Goal: Book appointment/travel/reservation

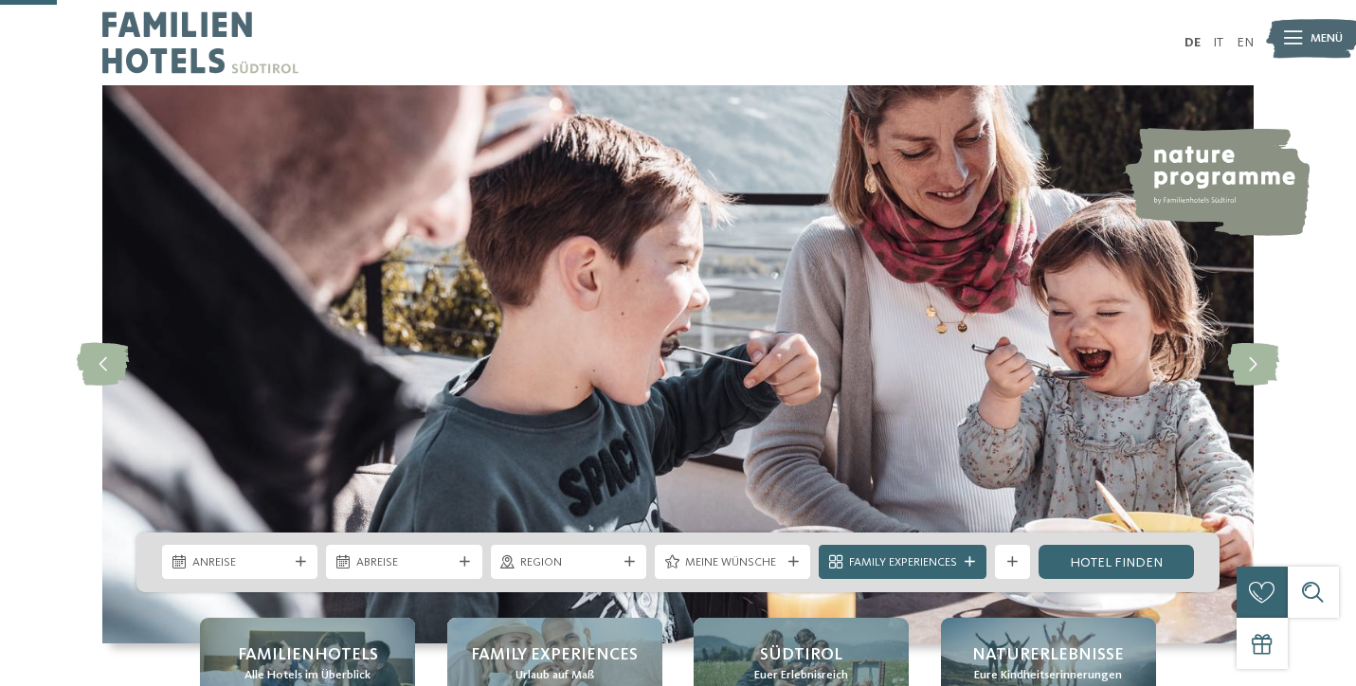
scroll to position [303, 0]
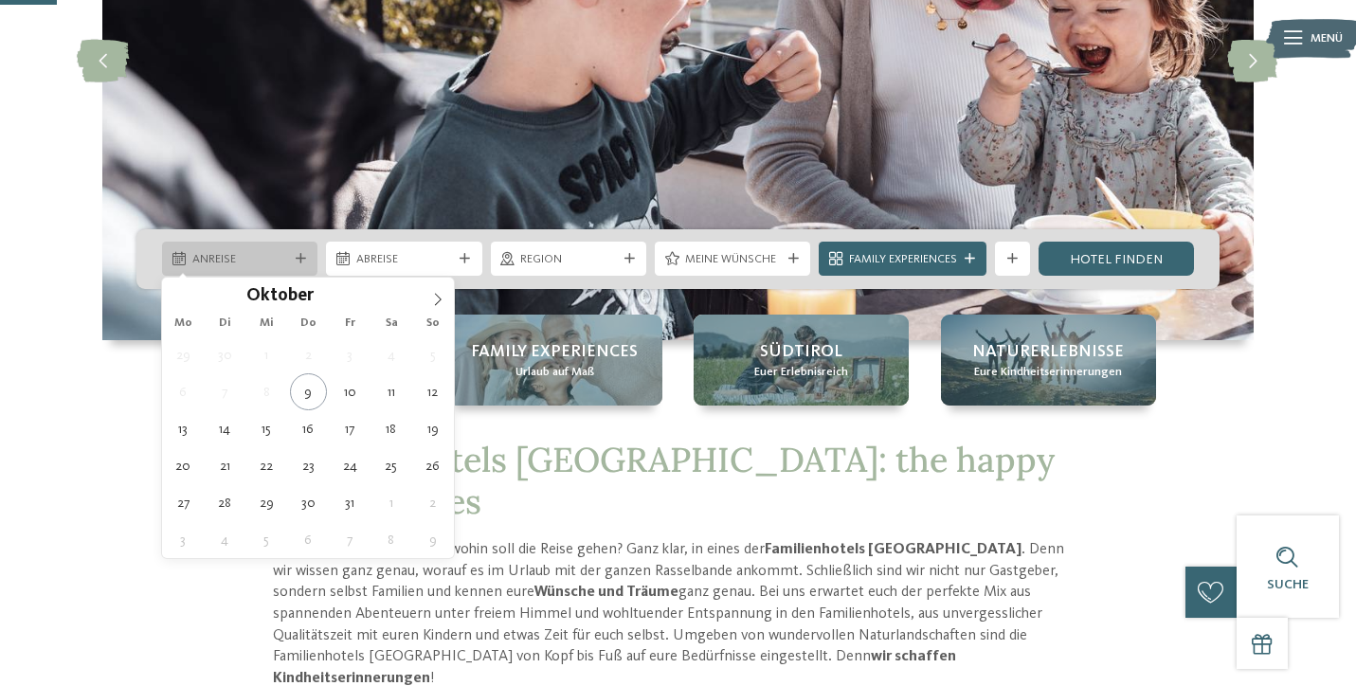
click at [298, 255] on icon at bounding box center [301, 259] width 10 height 10
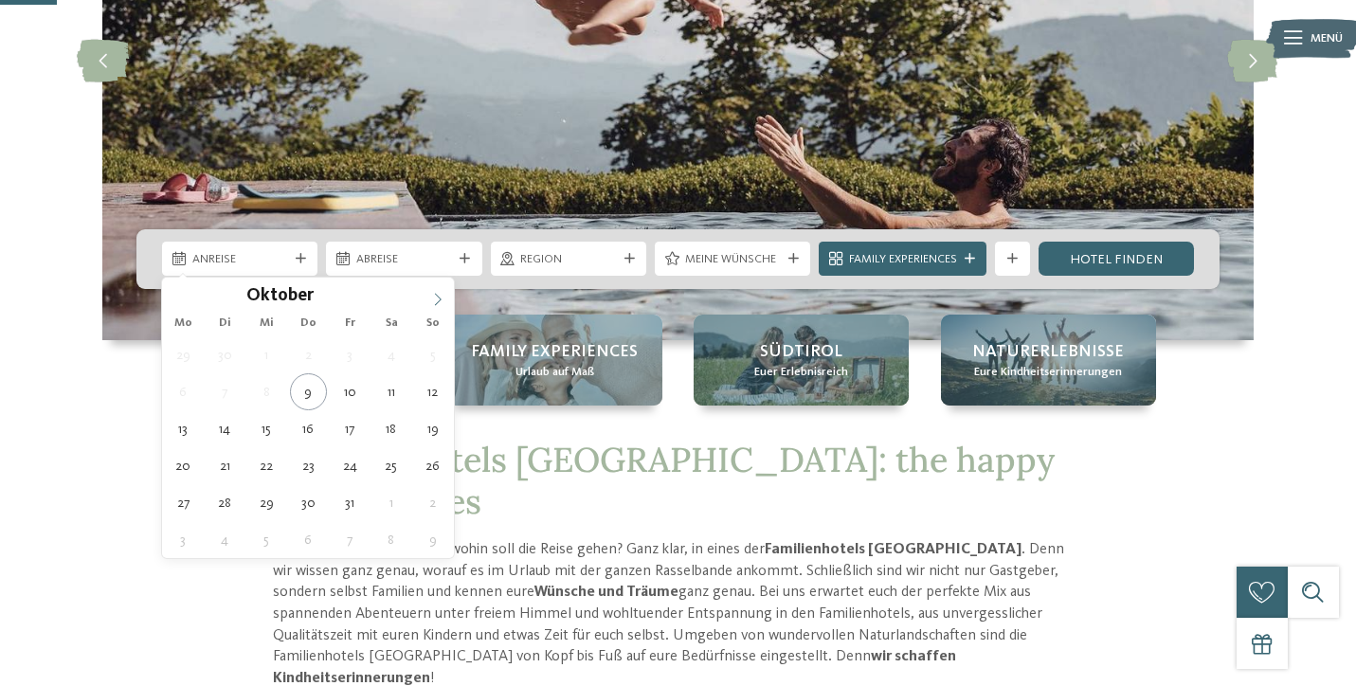
click at [442, 295] on icon at bounding box center [437, 299] width 13 height 13
click at [442, 294] on icon at bounding box center [437, 299] width 13 height 13
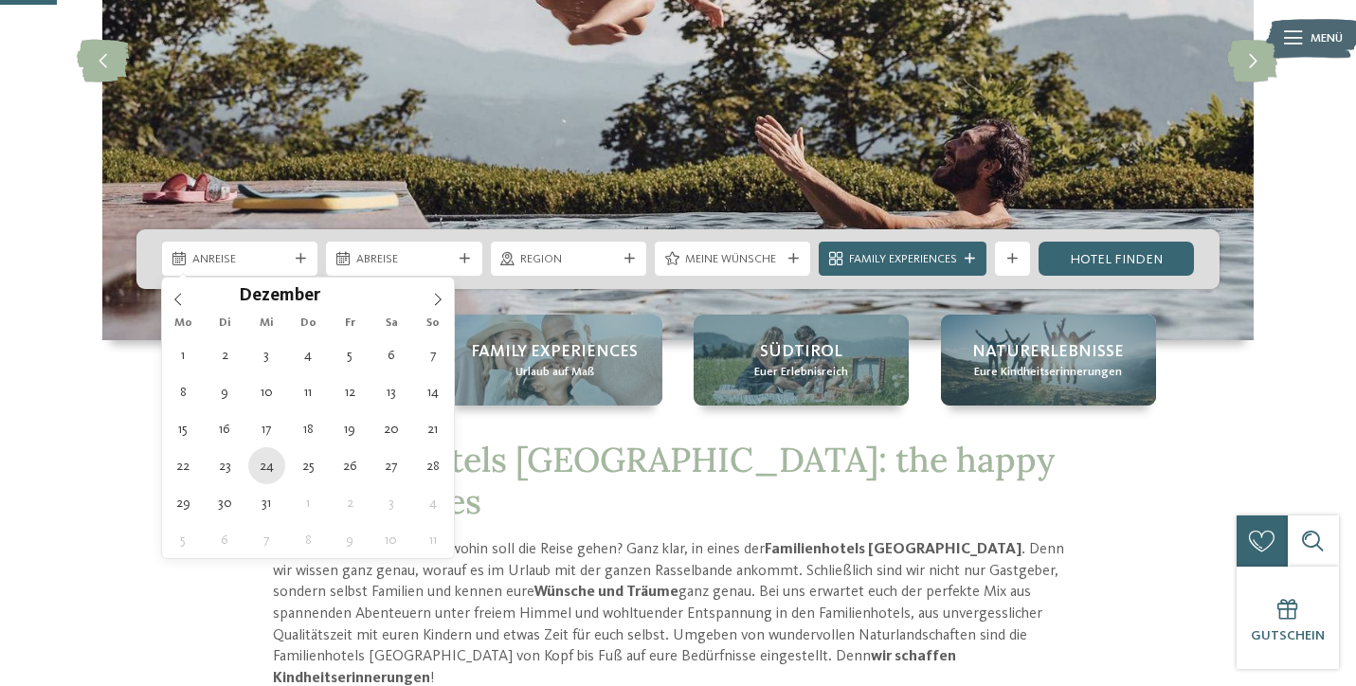
type div "[DATE]"
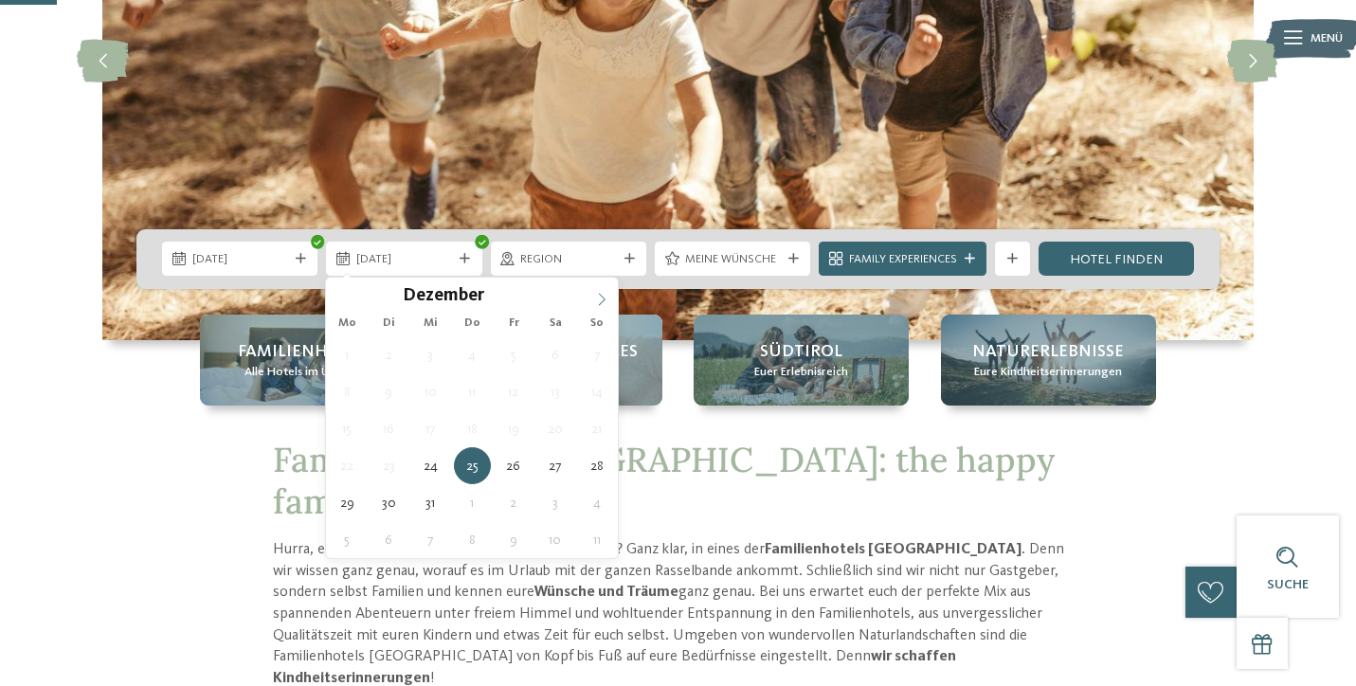
type input "****"
click at [604, 295] on icon at bounding box center [601, 299] width 13 height 13
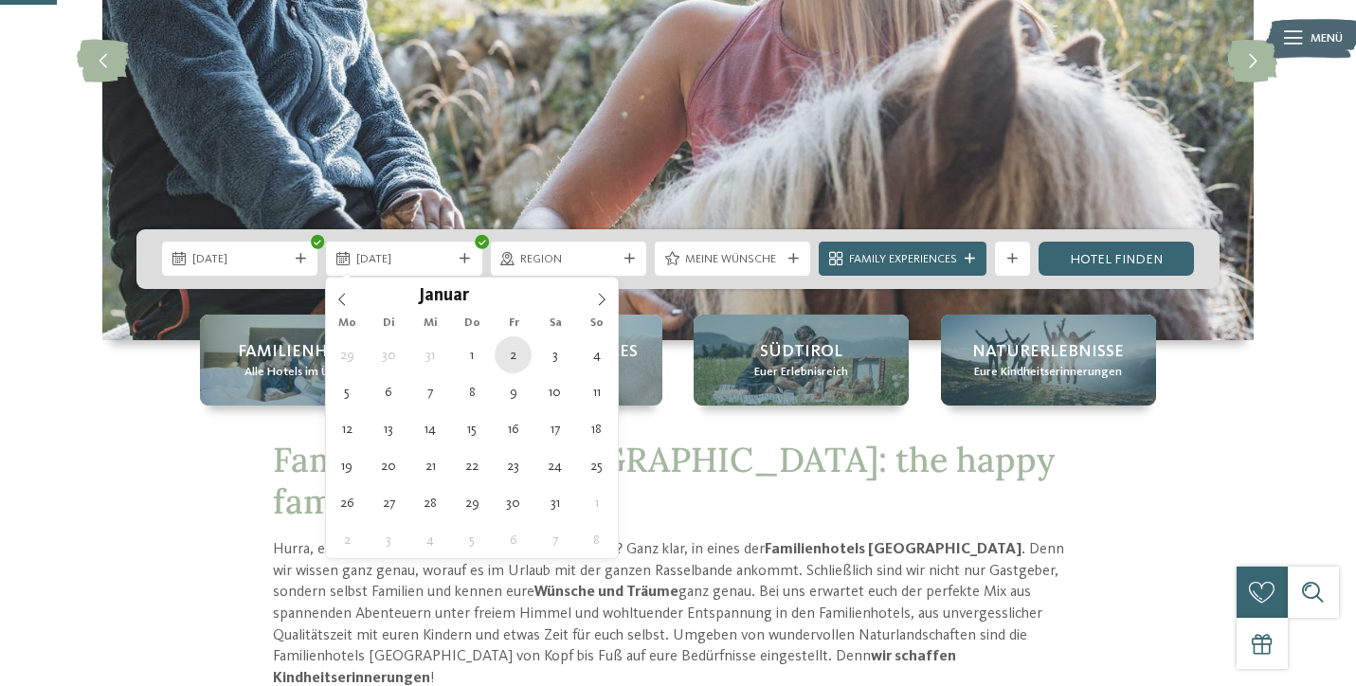
type div "02.01.2026"
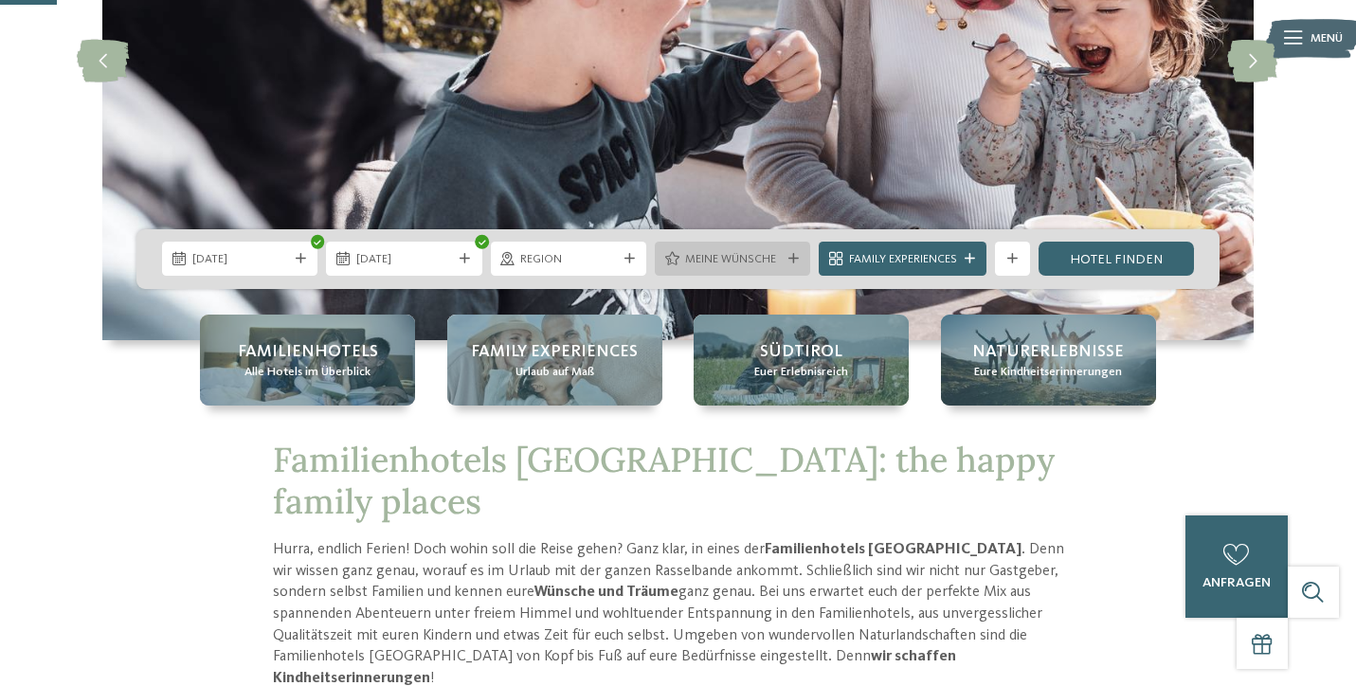
click at [788, 256] on icon at bounding box center [793, 259] width 10 height 10
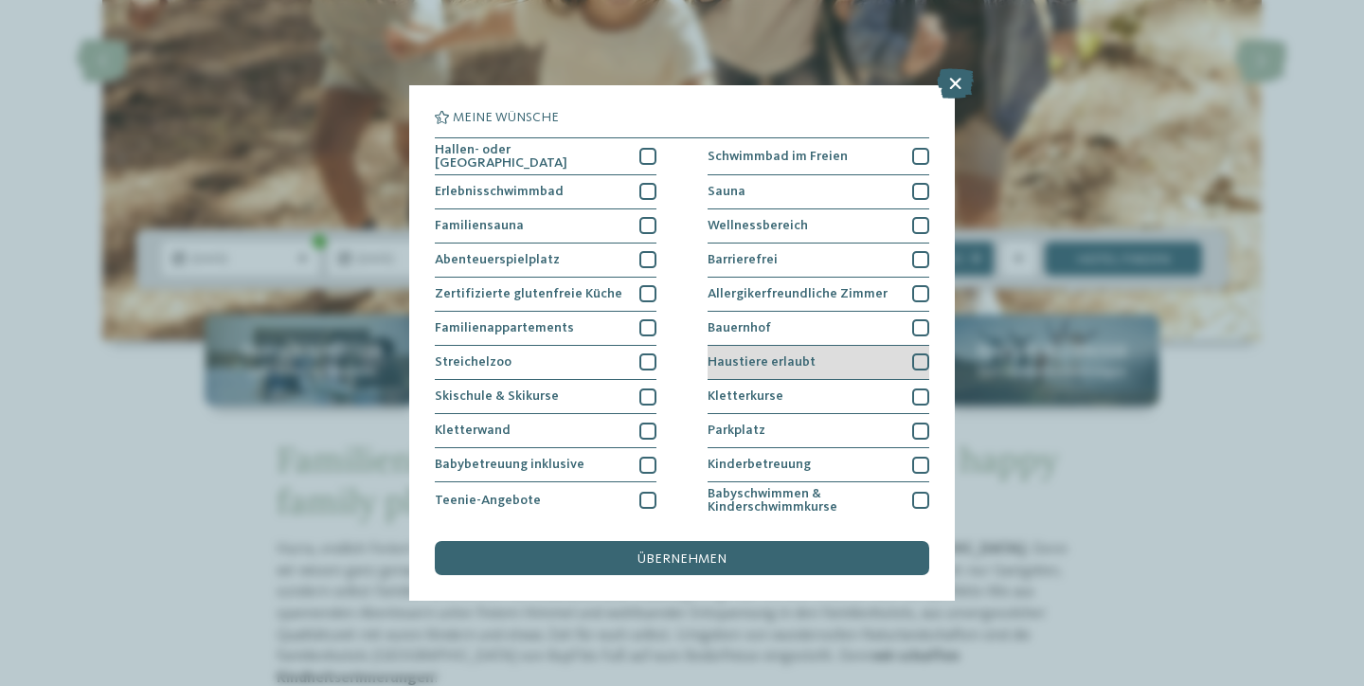
click at [912, 353] on div at bounding box center [920, 361] width 17 height 17
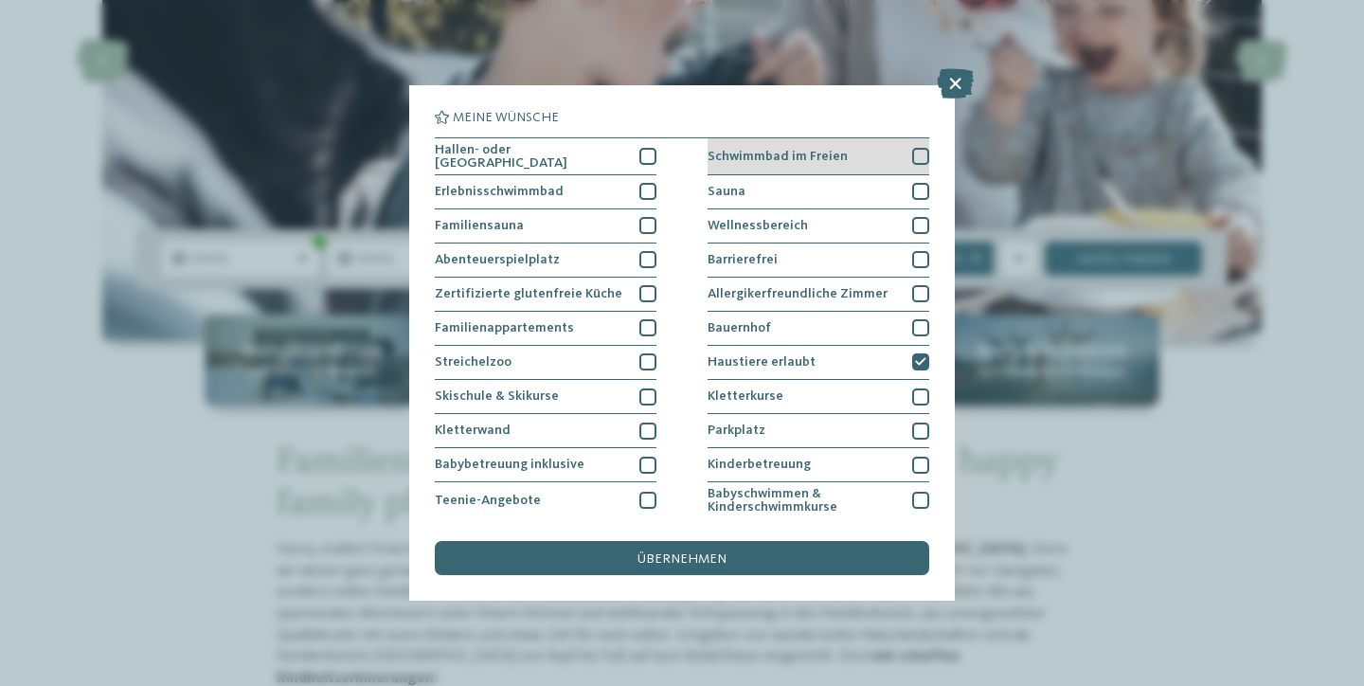
click at [913, 153] on div at bounding box center [920, 156] width 17 height 17
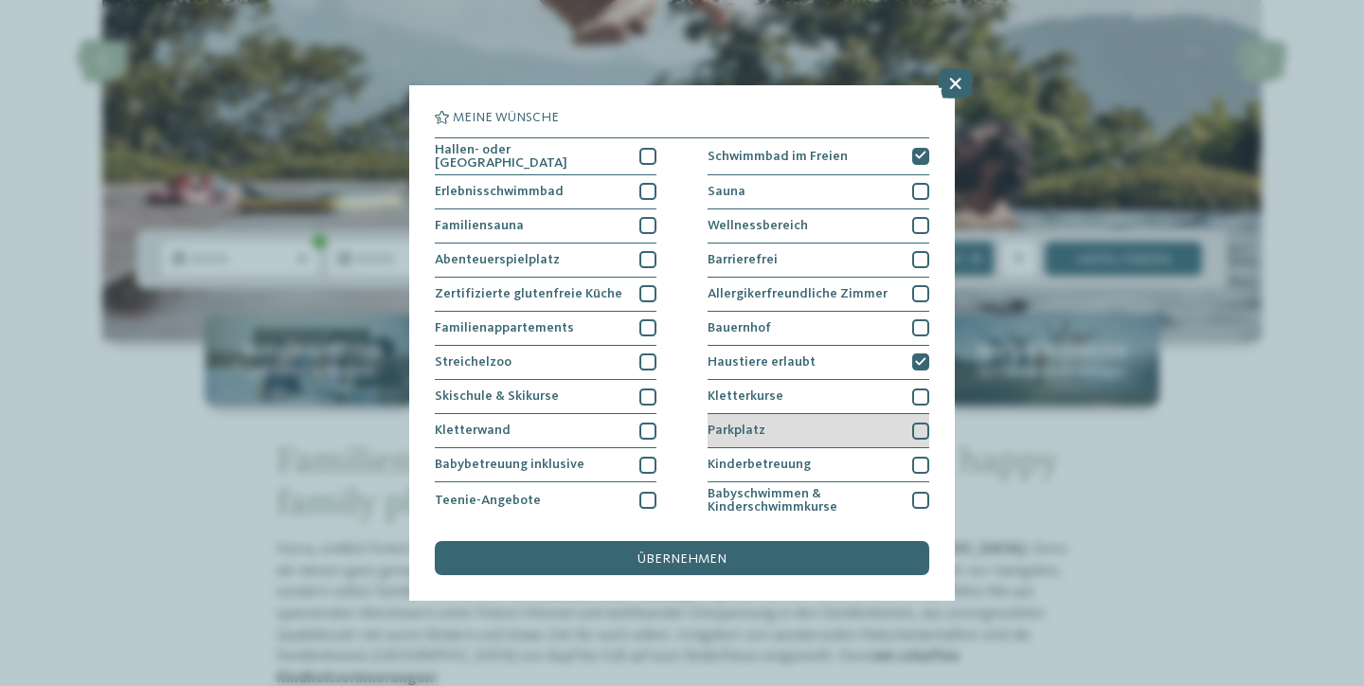
click at [919, 423] on div at bounding box center [920, 431] width 17 height 17
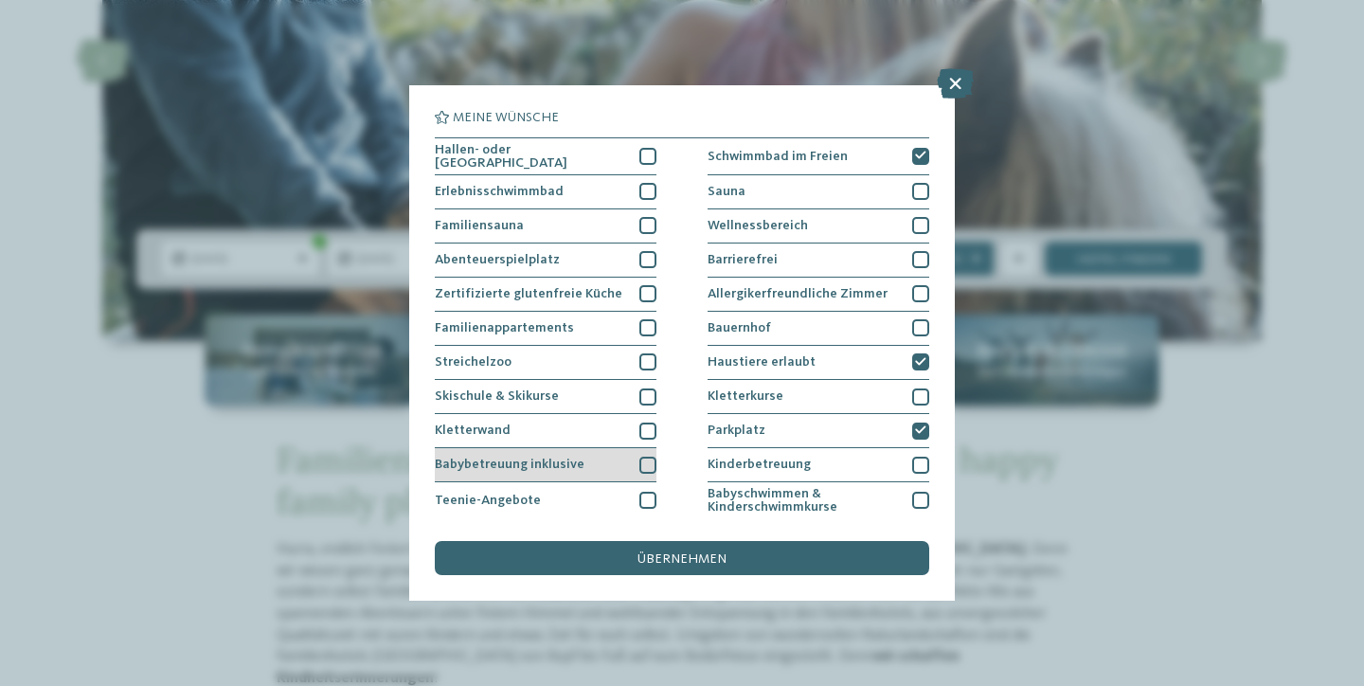
click at [647, 457] on div at bounding box center [648, 465] width 17 height 17
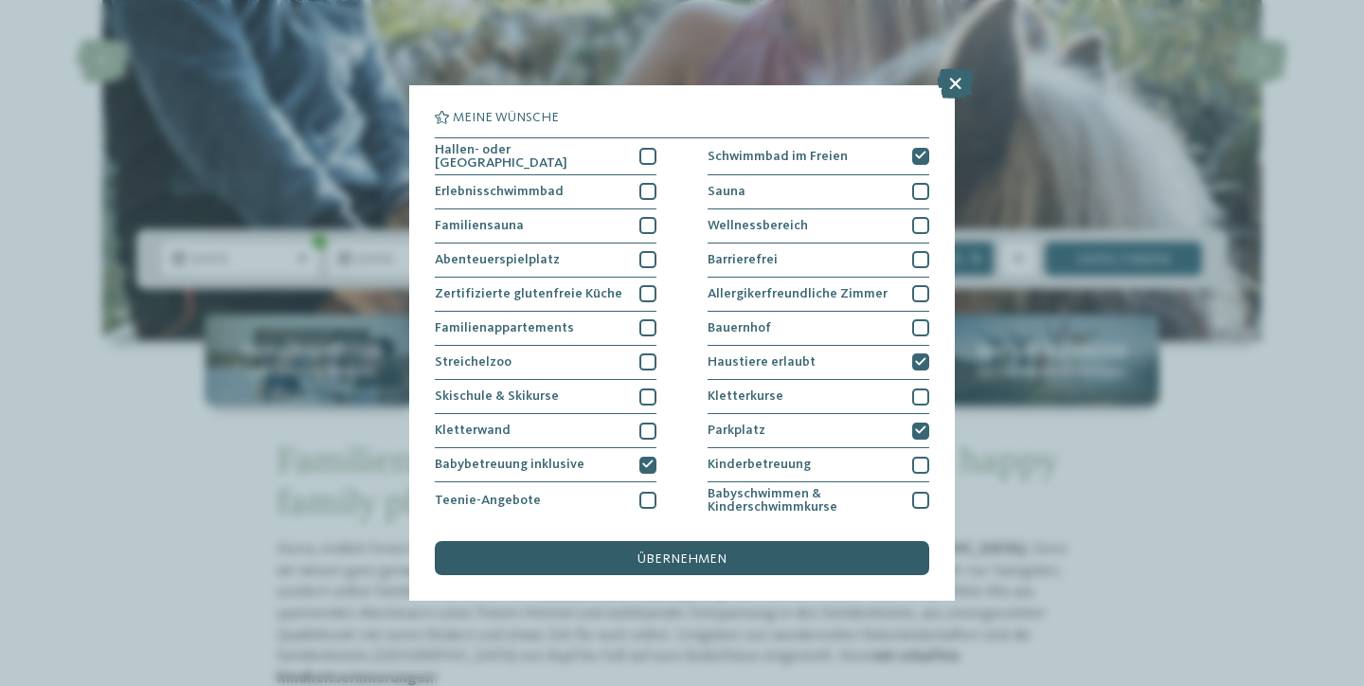
click at [720, 555] on span "übernehmen" at bounding box center [682, 558] width 89 height 13
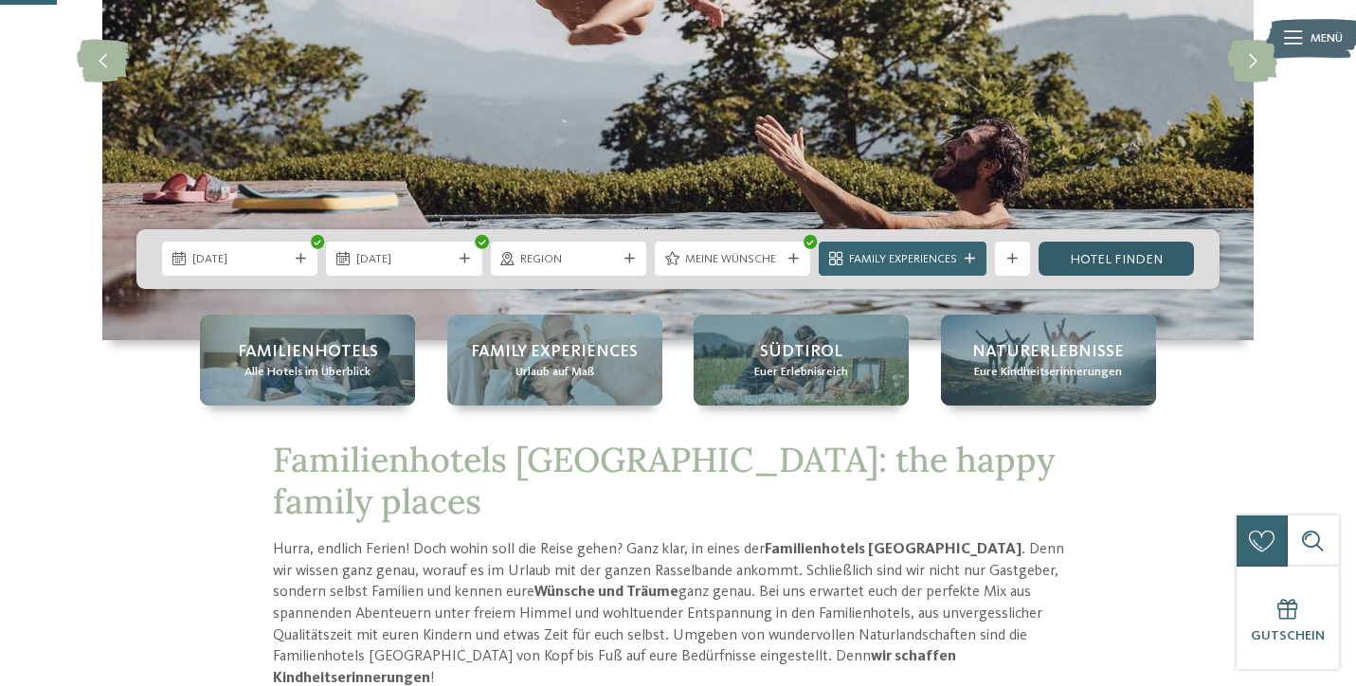
click at [1117, 258] on link "Hotel finden" at bounding box center [1115, 259] width 155 height 34
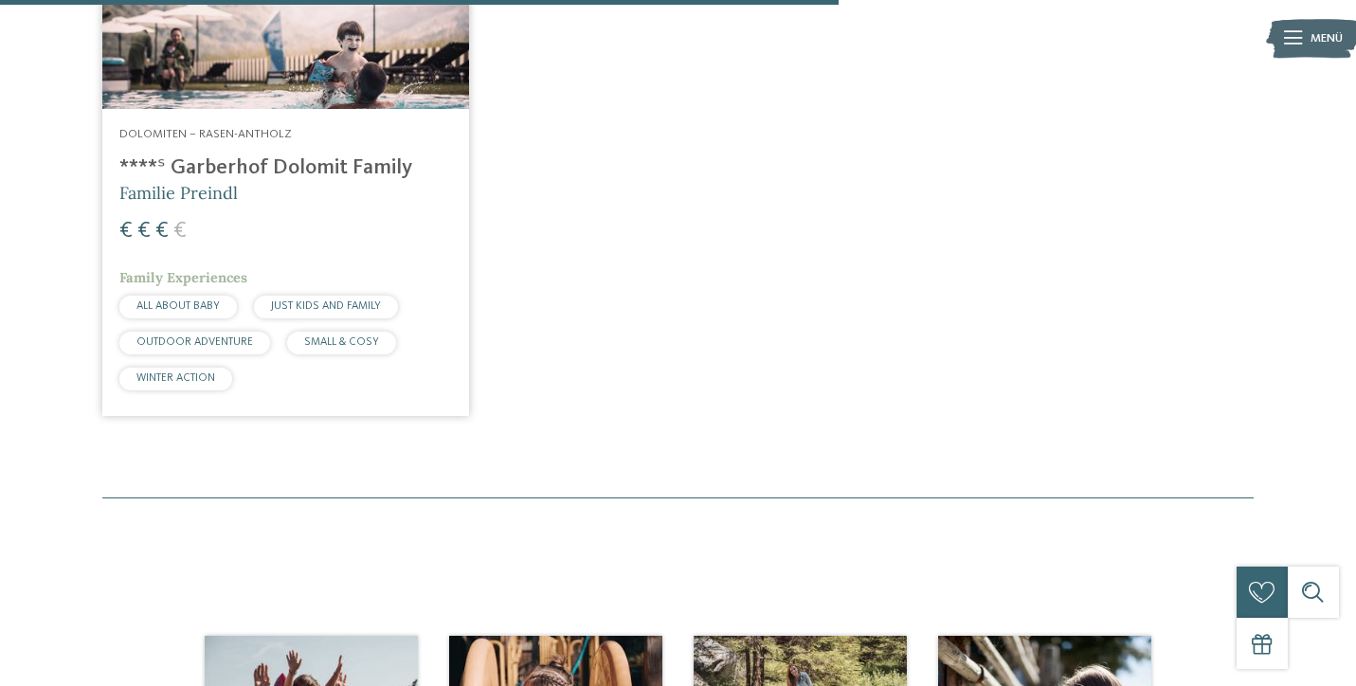
scroll to position [1307, 0]
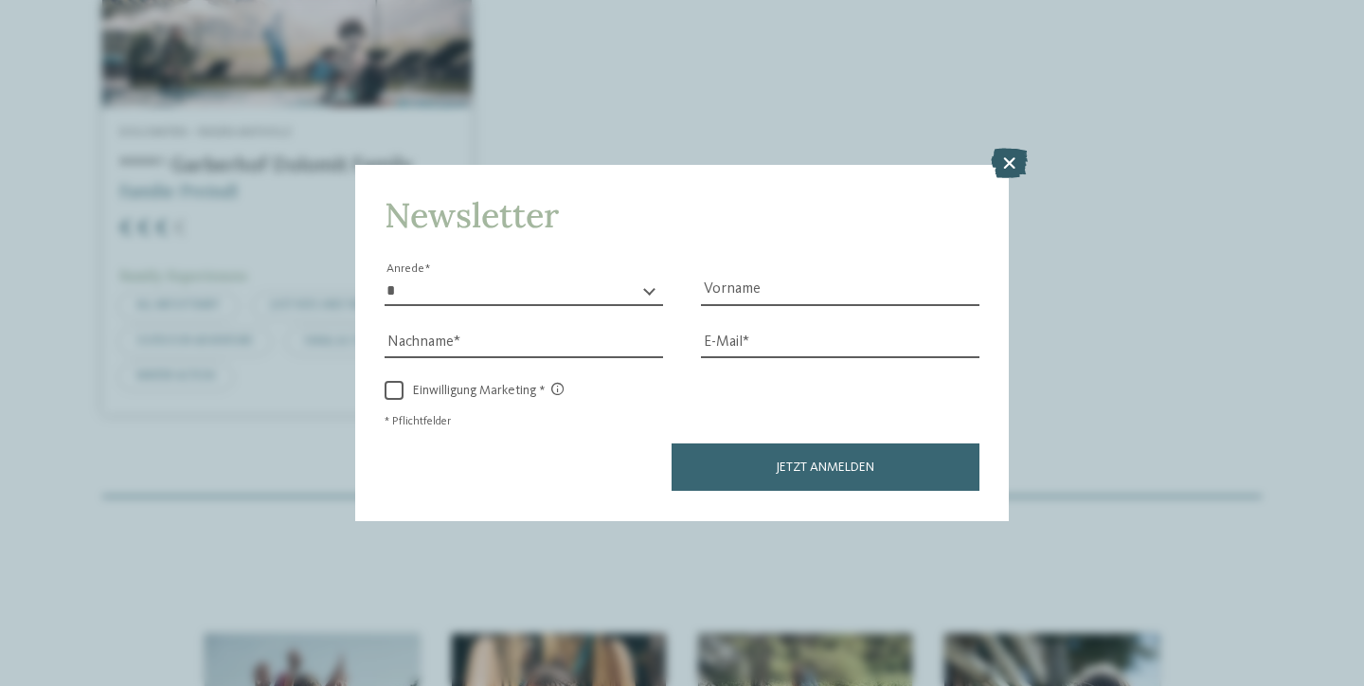
click at [1004, 159] on icon at bounding box center [1009, 164] width 37 height 30
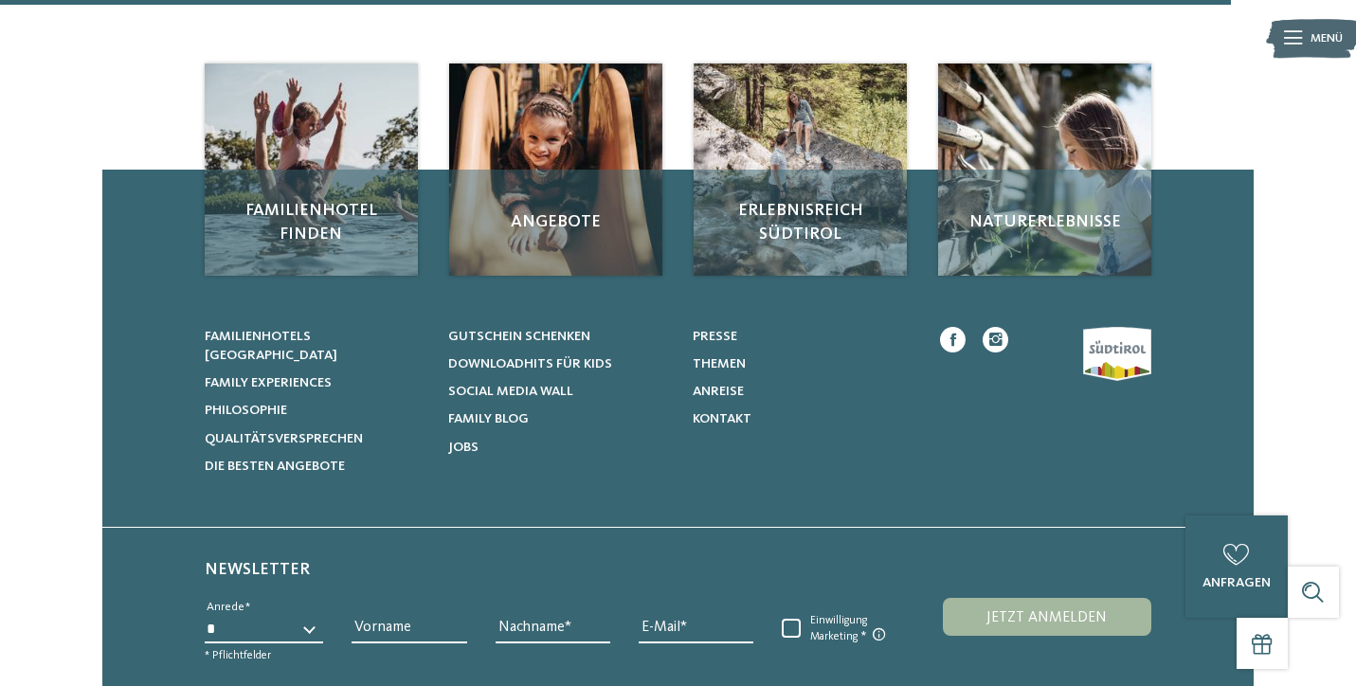
scroll to position [1914, 0]
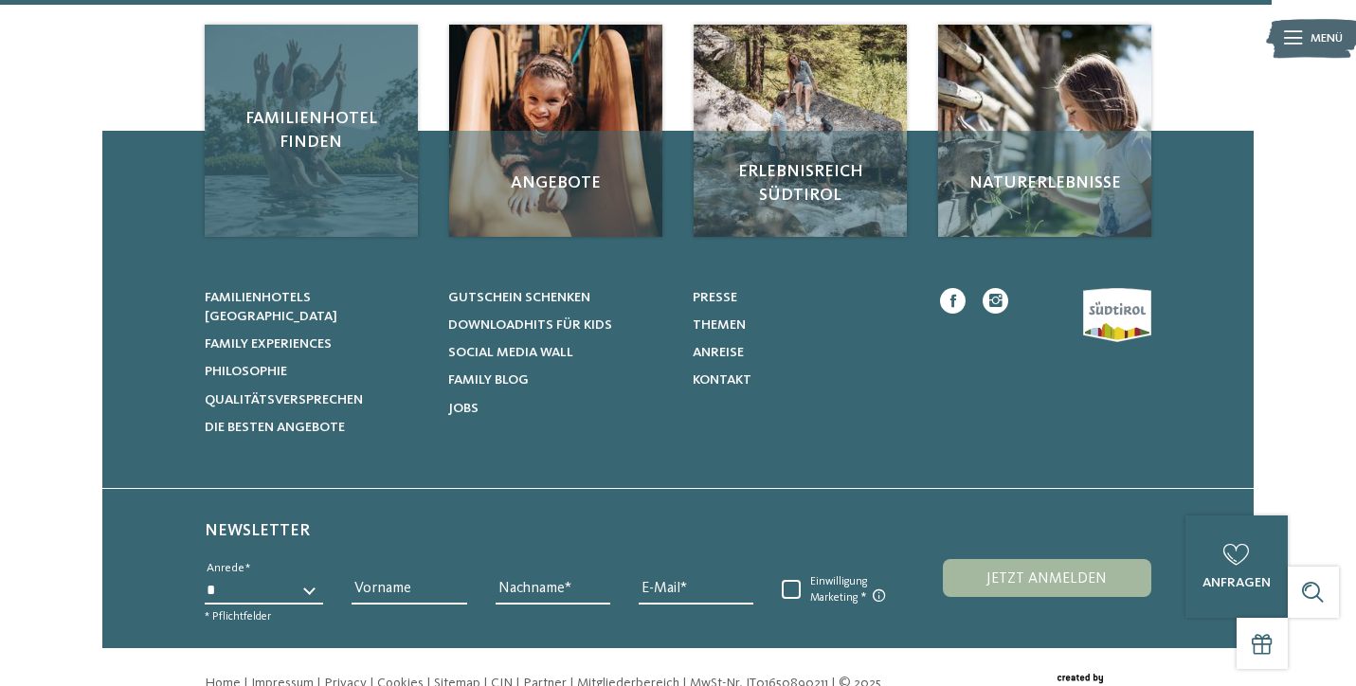
click at [311, 115] on span "Familienhotel finden" at bounding box center [311, 130] width 178 height 47
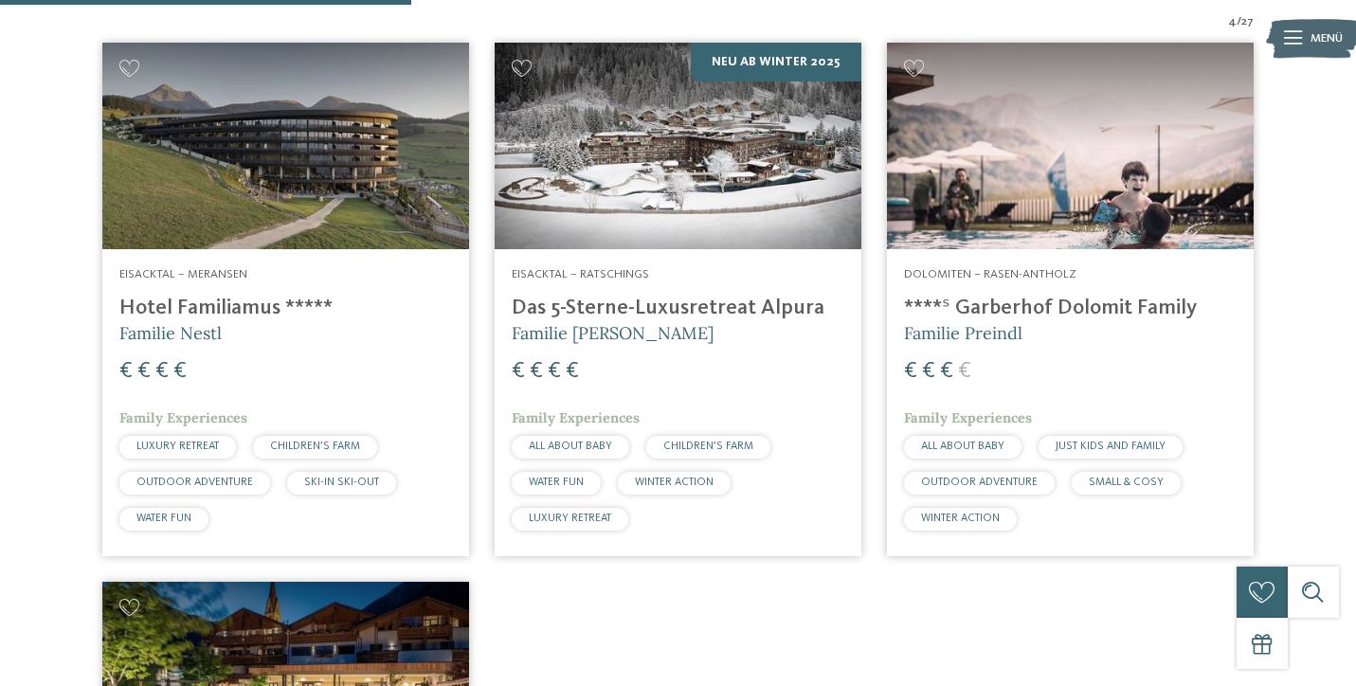
scroll to position [625, 0]
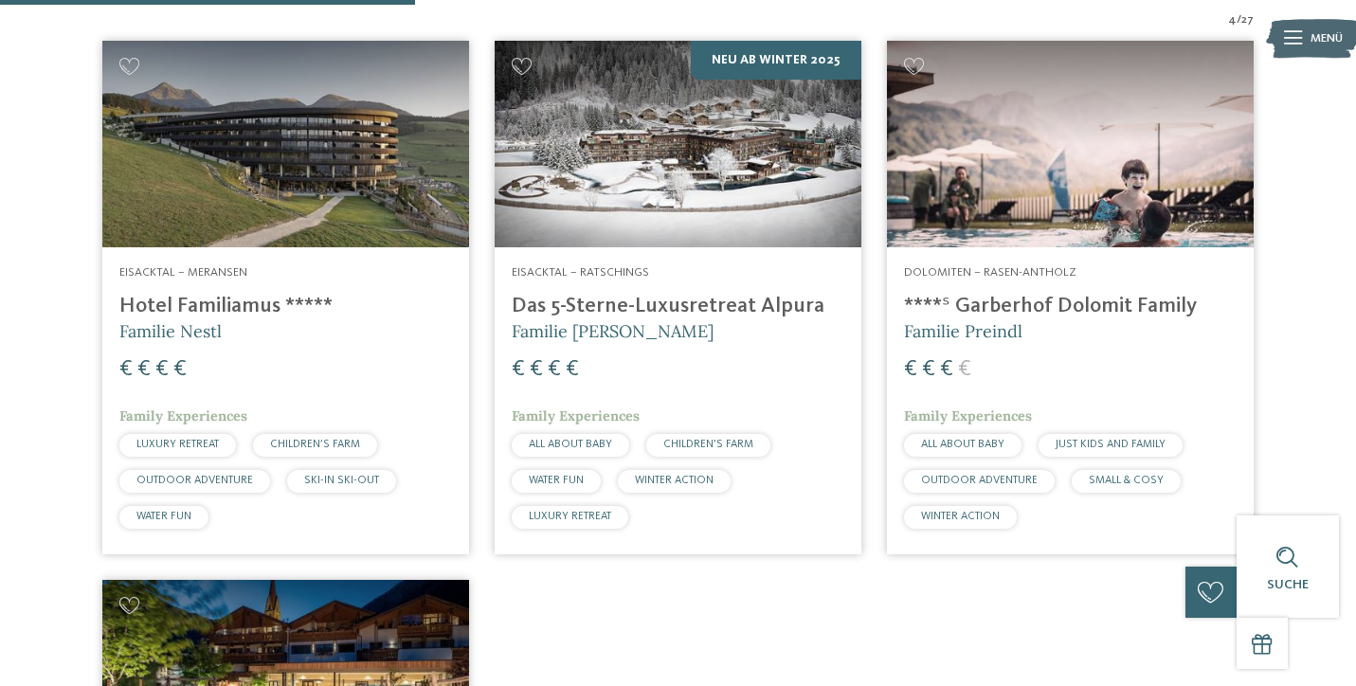
click at [225, 477] on span "OUTDOOR ADVENTURE" at bounding box center [194, 480] width 117 height 11
click at [406, 363] on div "€ € € €" at bounding box center [285, 369] width 333 height 31
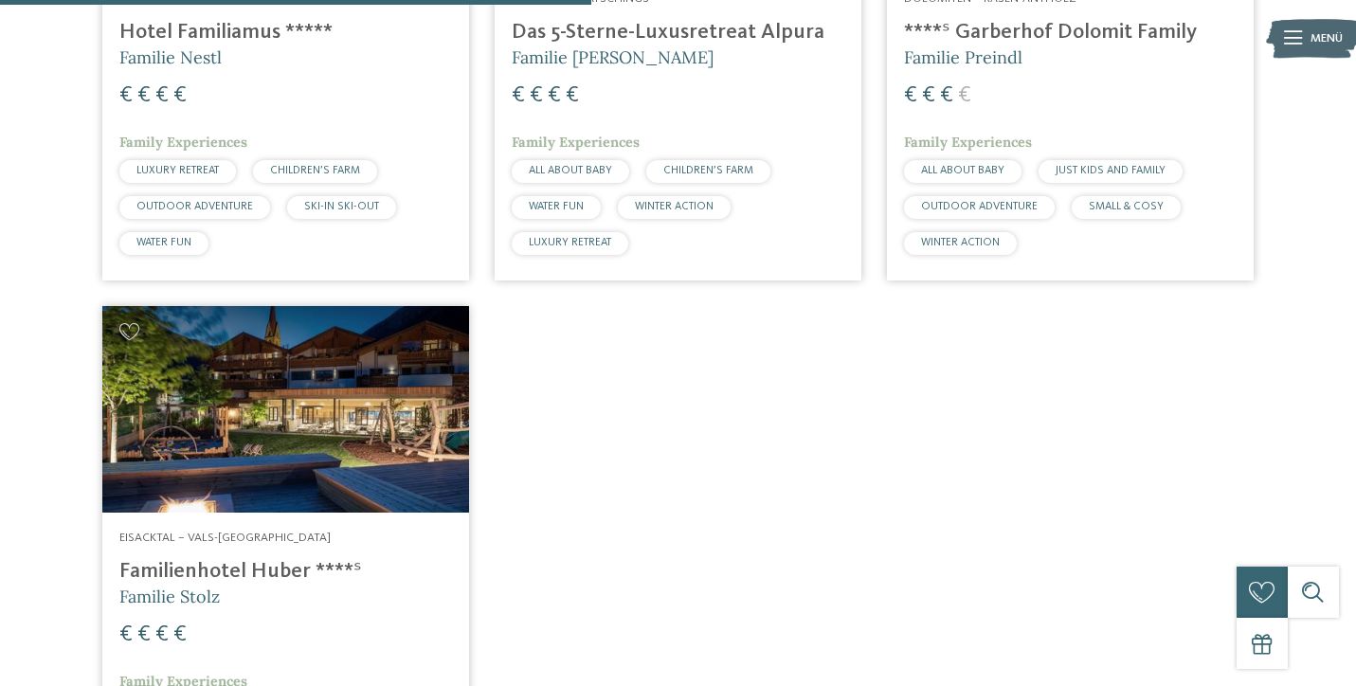
scroll to position [953, 0]
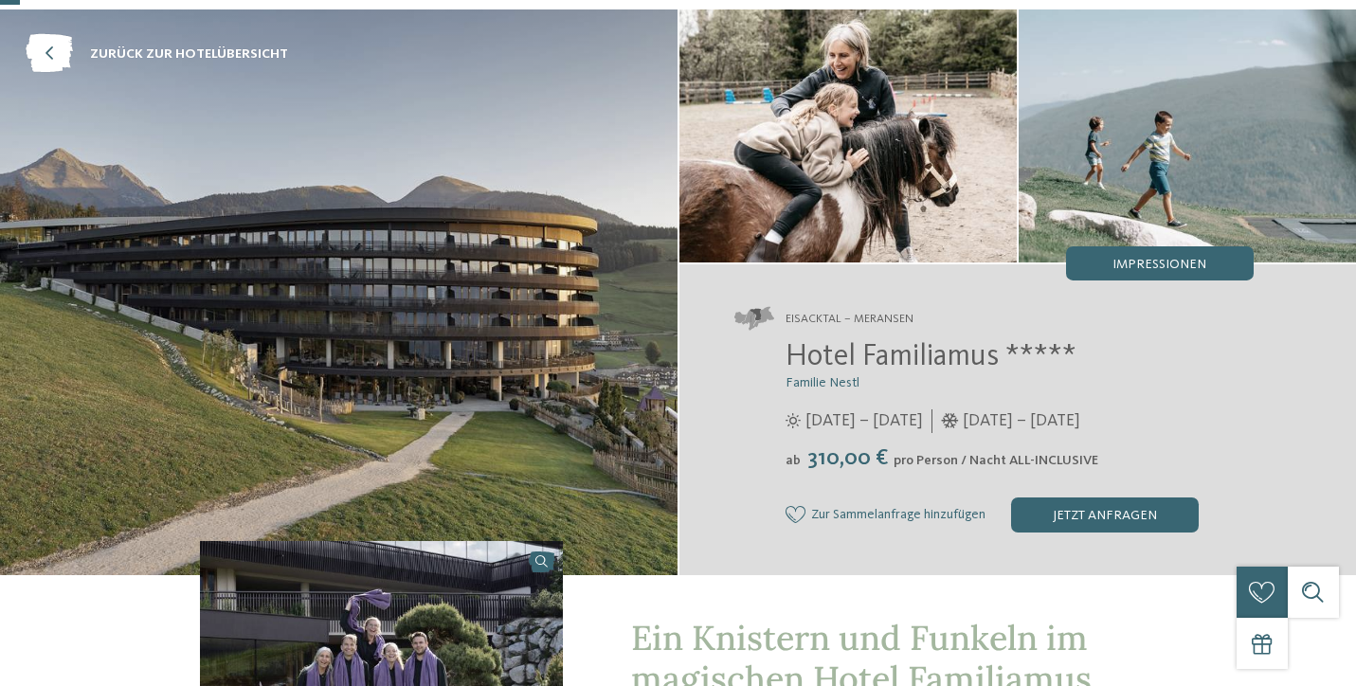
scroll to position [76, 0]
click at [1144, 510] on div "jetzt anfragen" at bounding box center [1105, 514] width 188 height 34
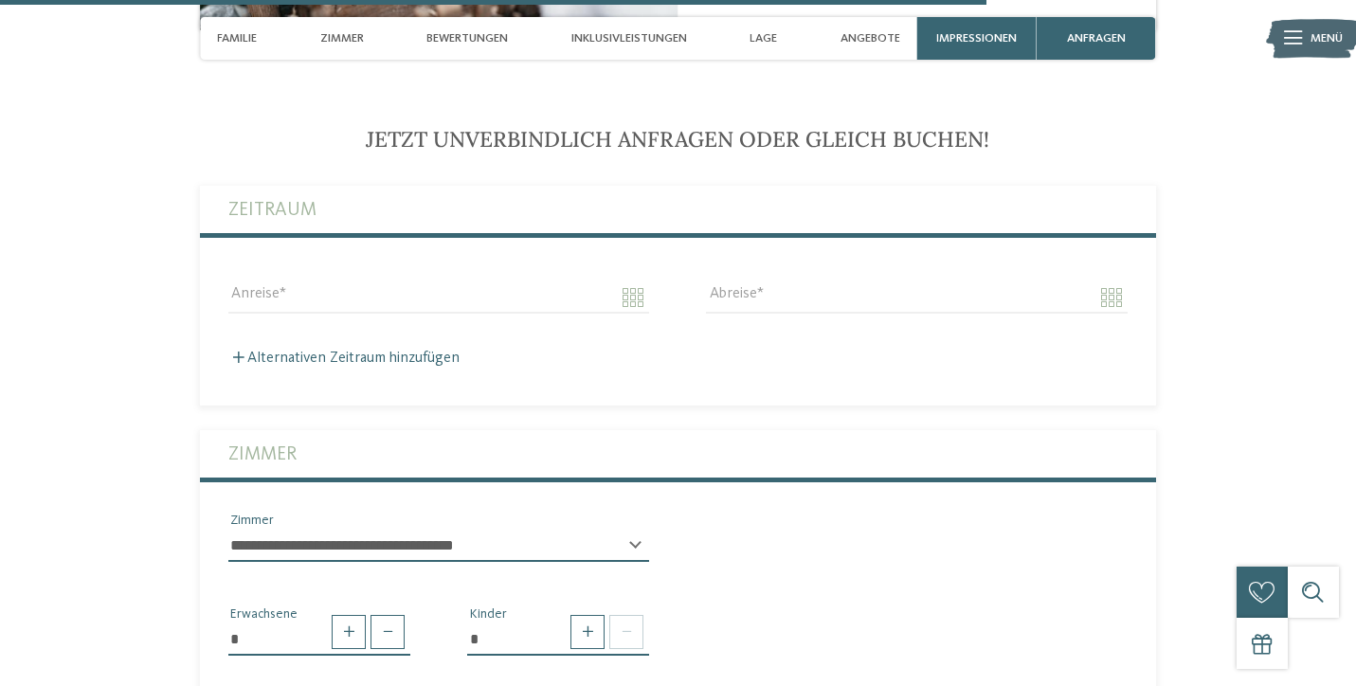
scroll to position [4547, 0]
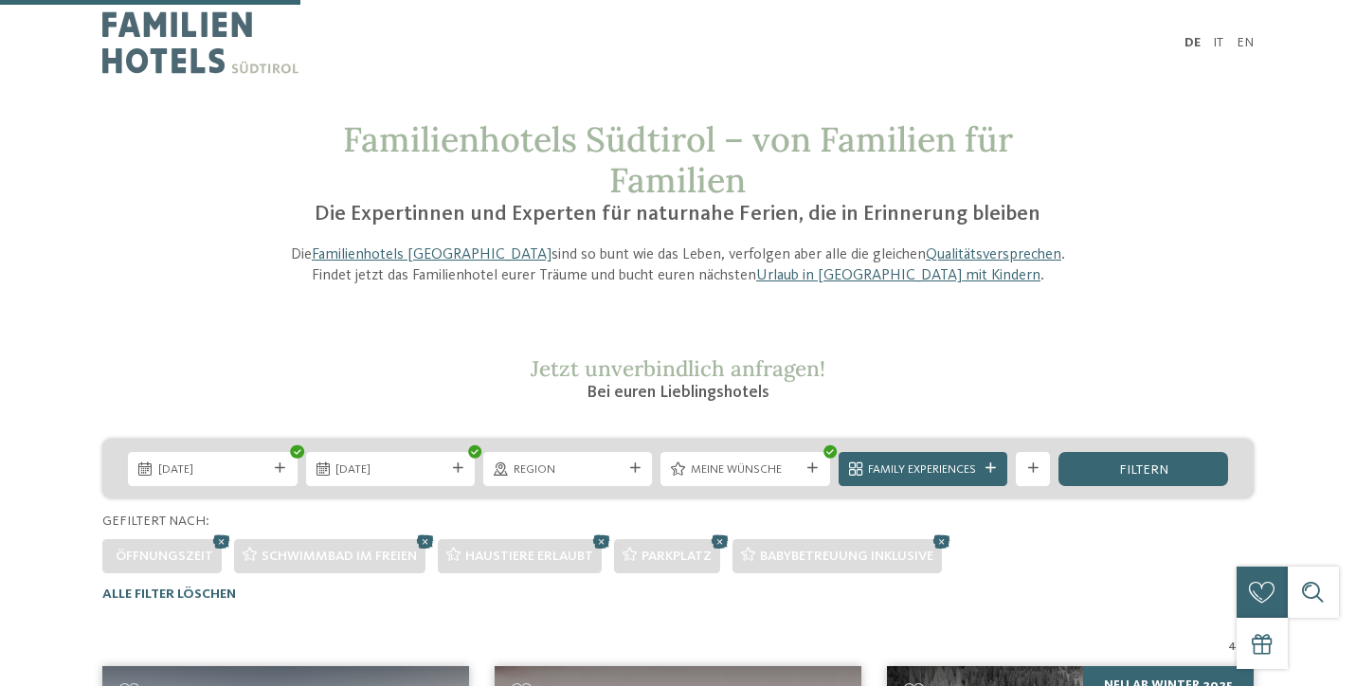
scroll to position [549, 0]
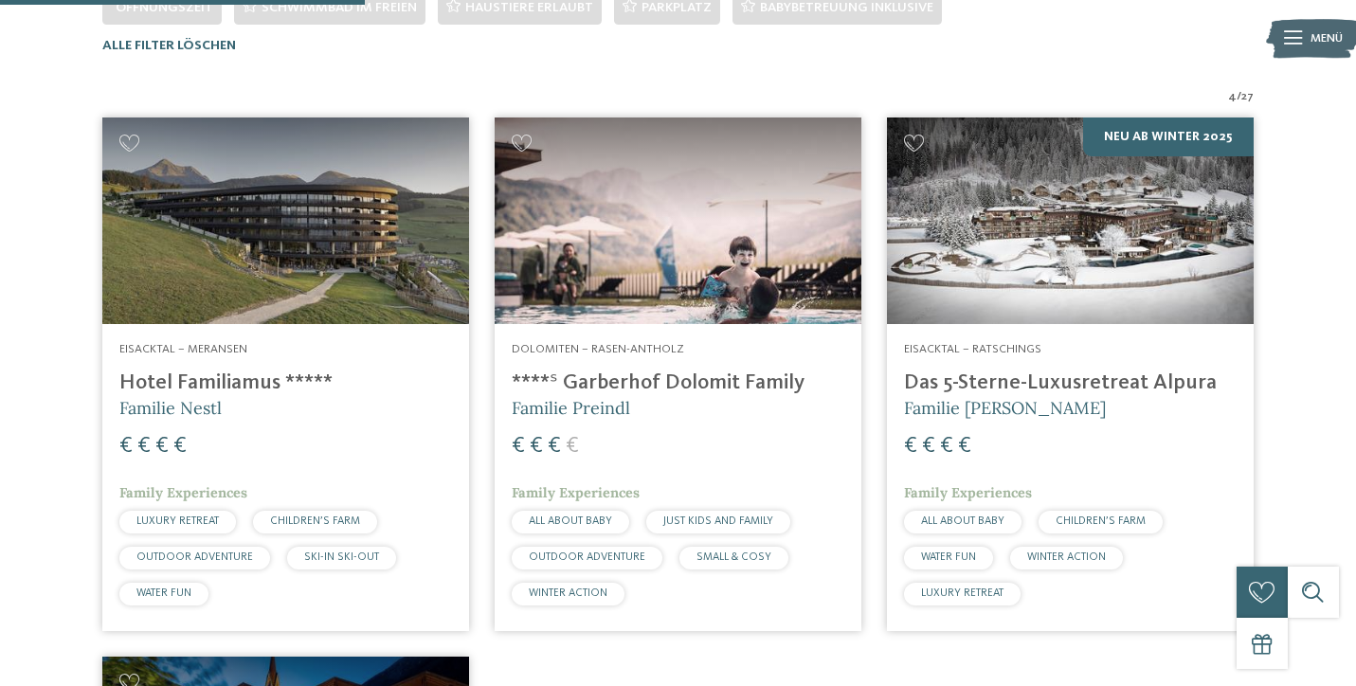
click at [706, 246] on img at bounding box center [678, 220] width 367 height 207
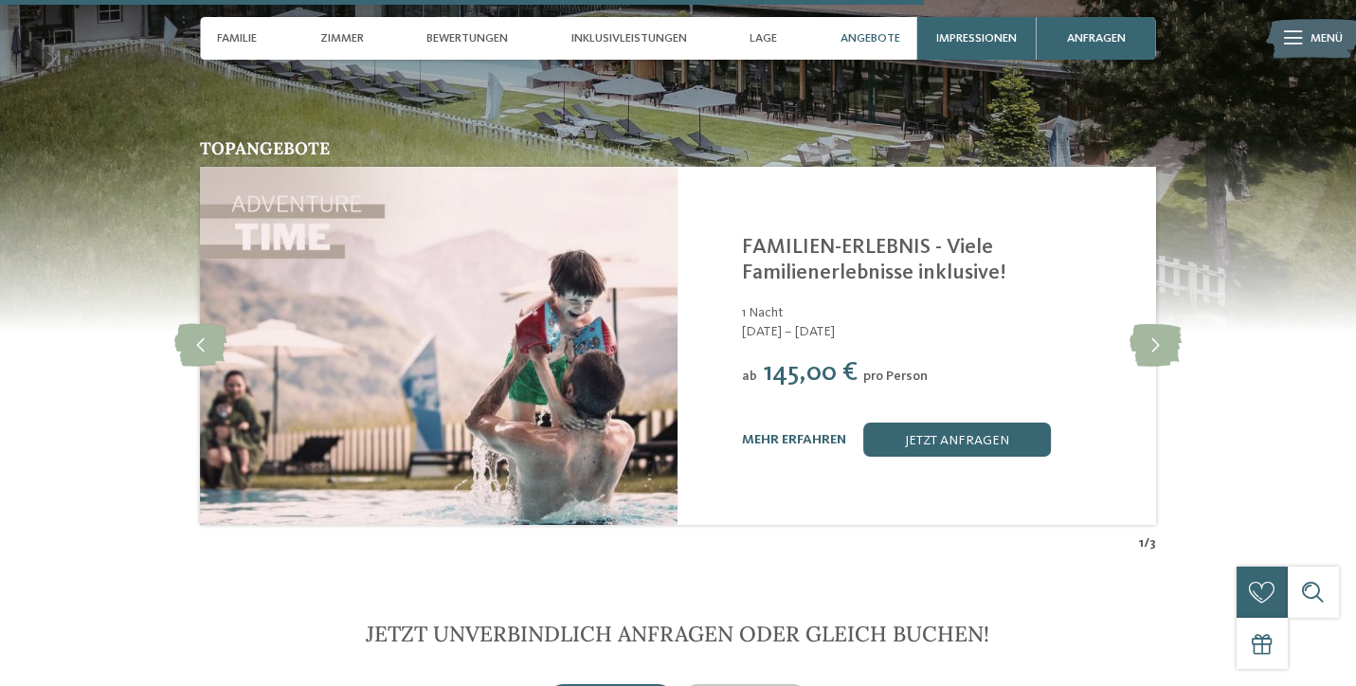
scroll to position [4851, 0]
click at [1159, 325] on icon at bounding box center [1155, 344] width 52 height 43
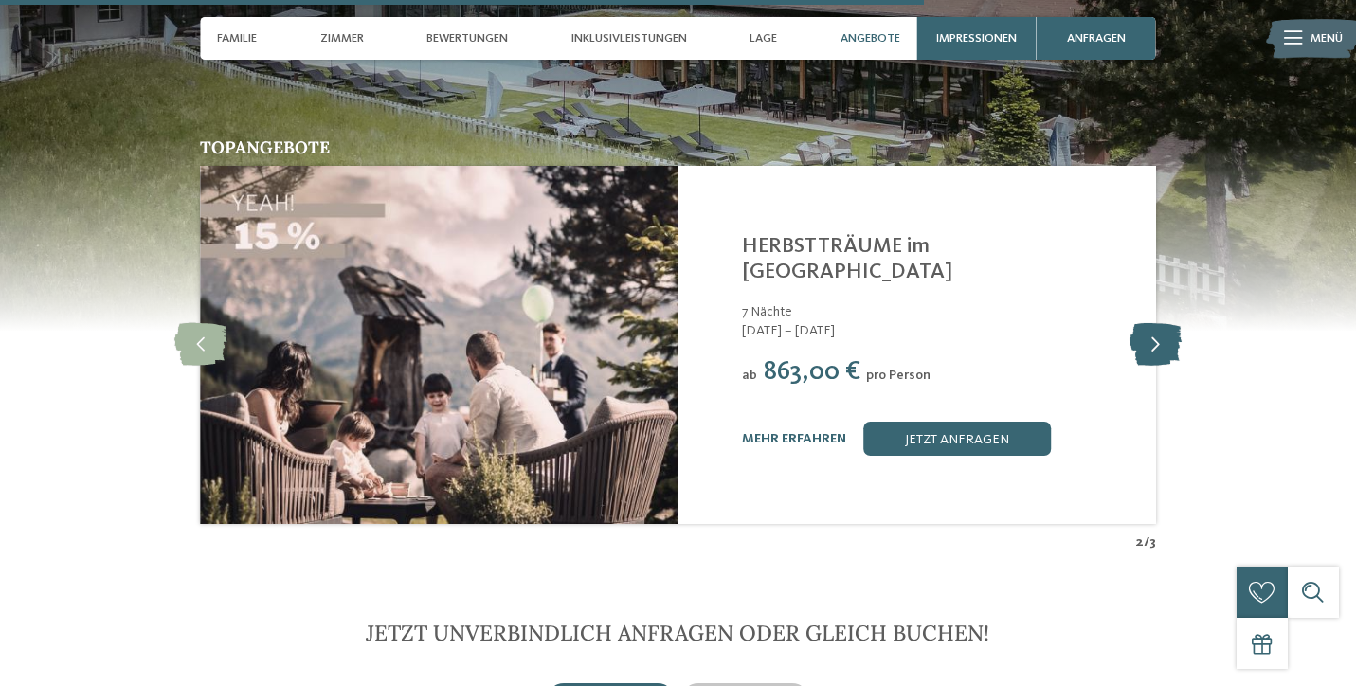
click at [1158, 326] on icon at bounding box center [1155, 344] width 52 height 43
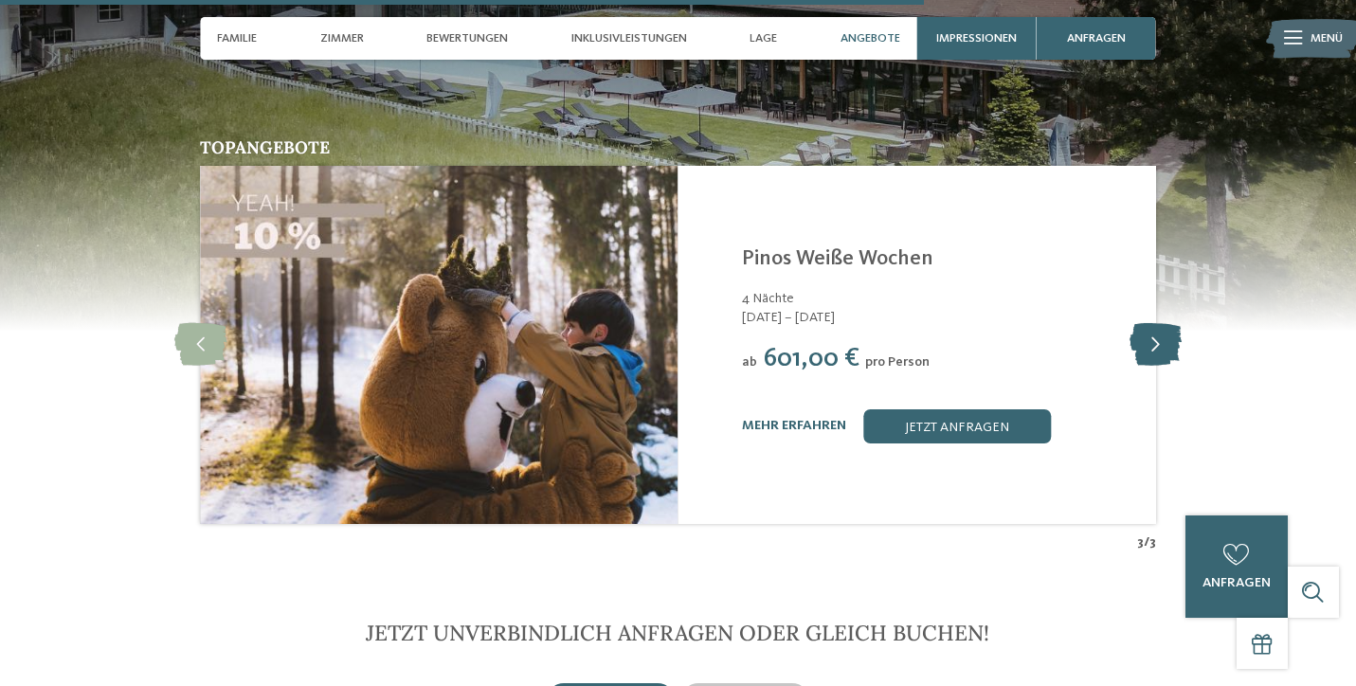
click at [1158, 326] on icon at bounding box center [1155, 344] width 52 height 43
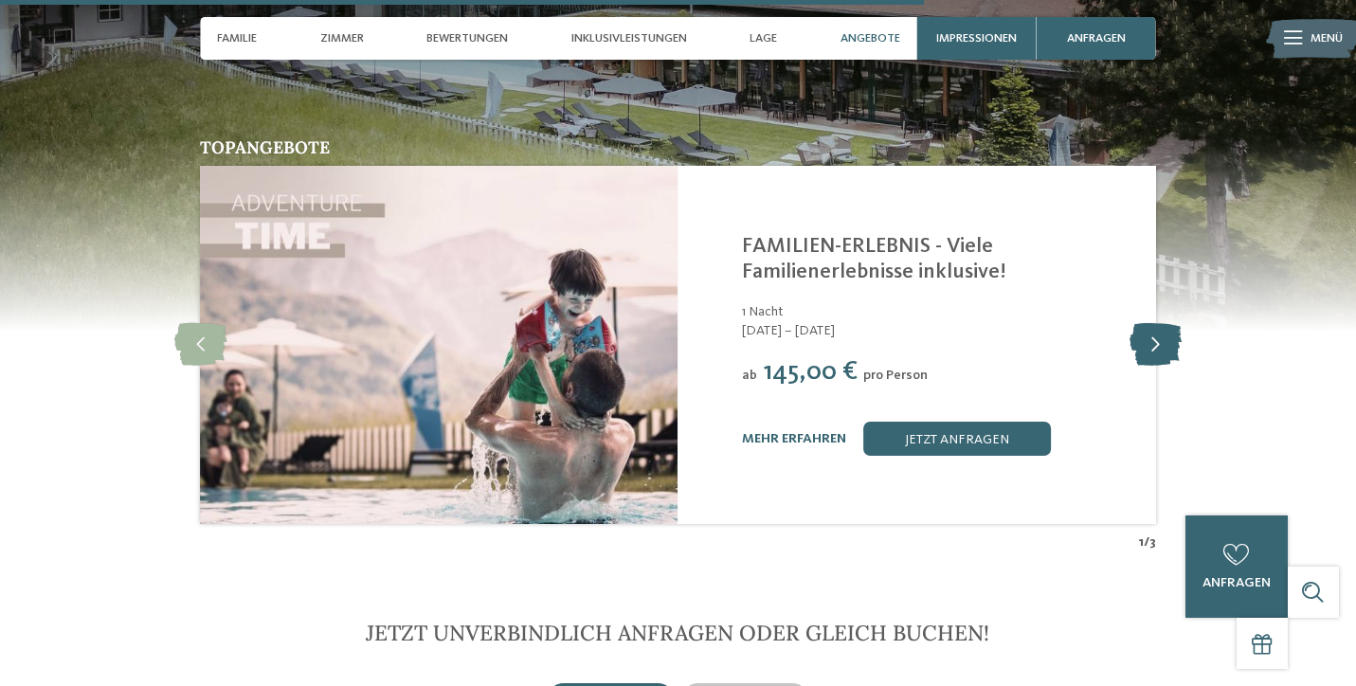
click at [1158, 326] on icon at bounding box center [1155, 344] width 52 height 43
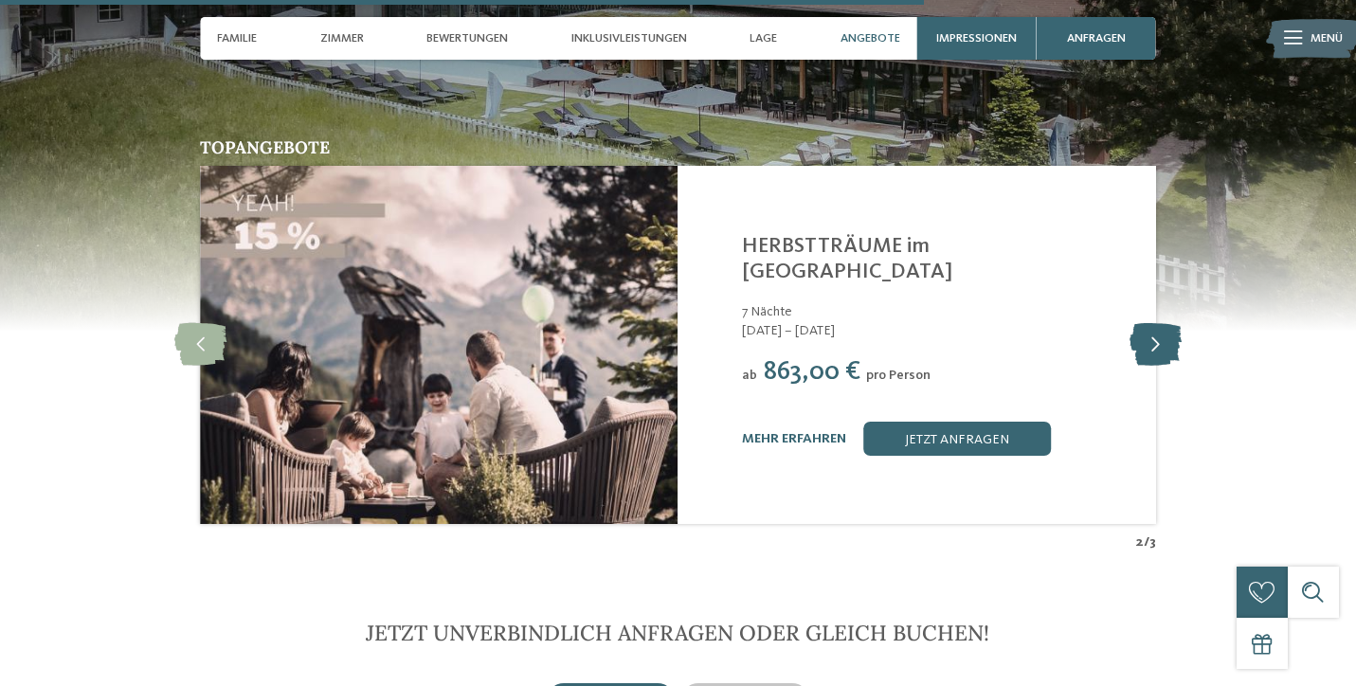
click at [1158, 326] on icon at bounding box center [1155, 344] width 52 height 43
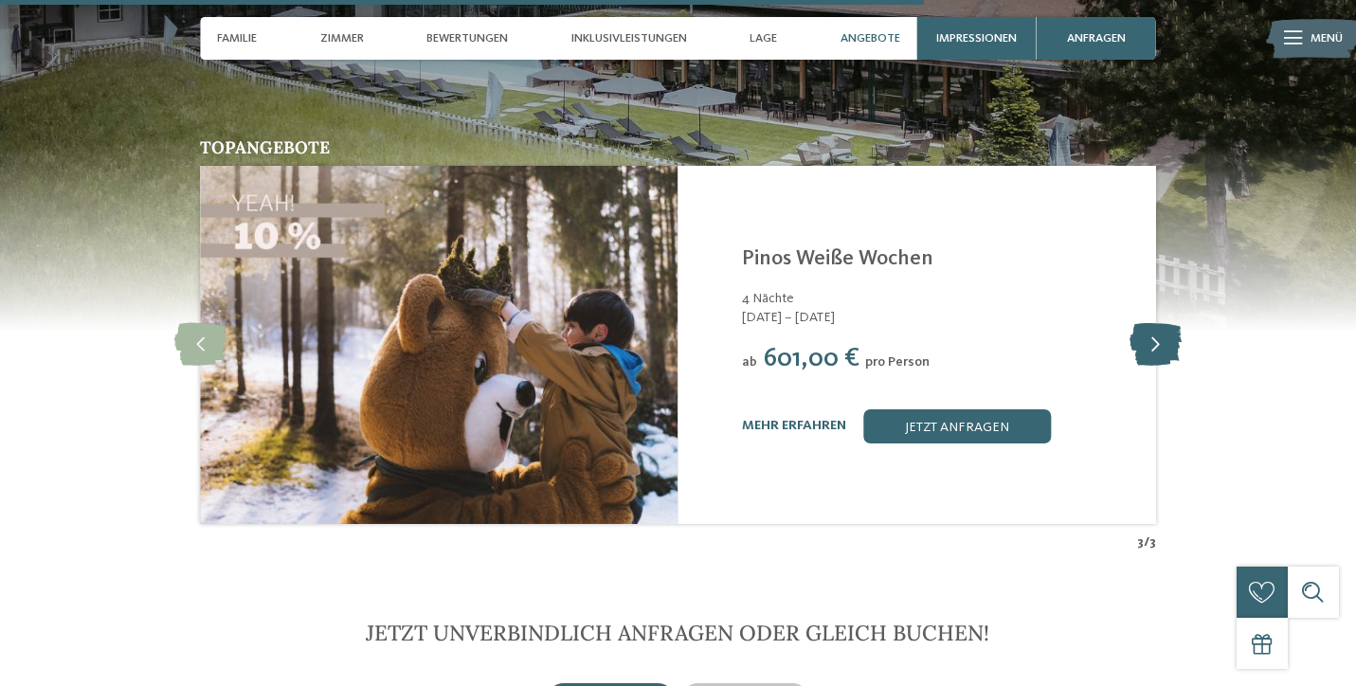
click at [1158, 323] on icon at bounding box center [1155, 344] width 52 height 43
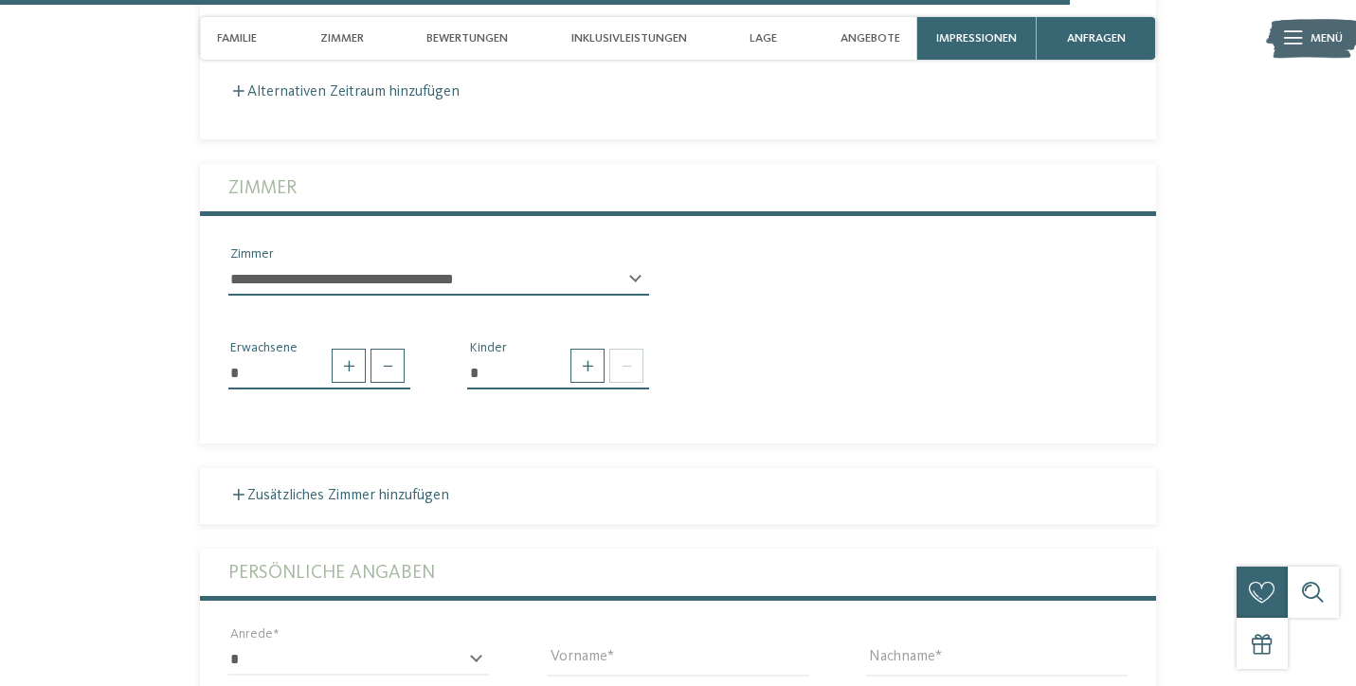
scroll to position [5685, 0]
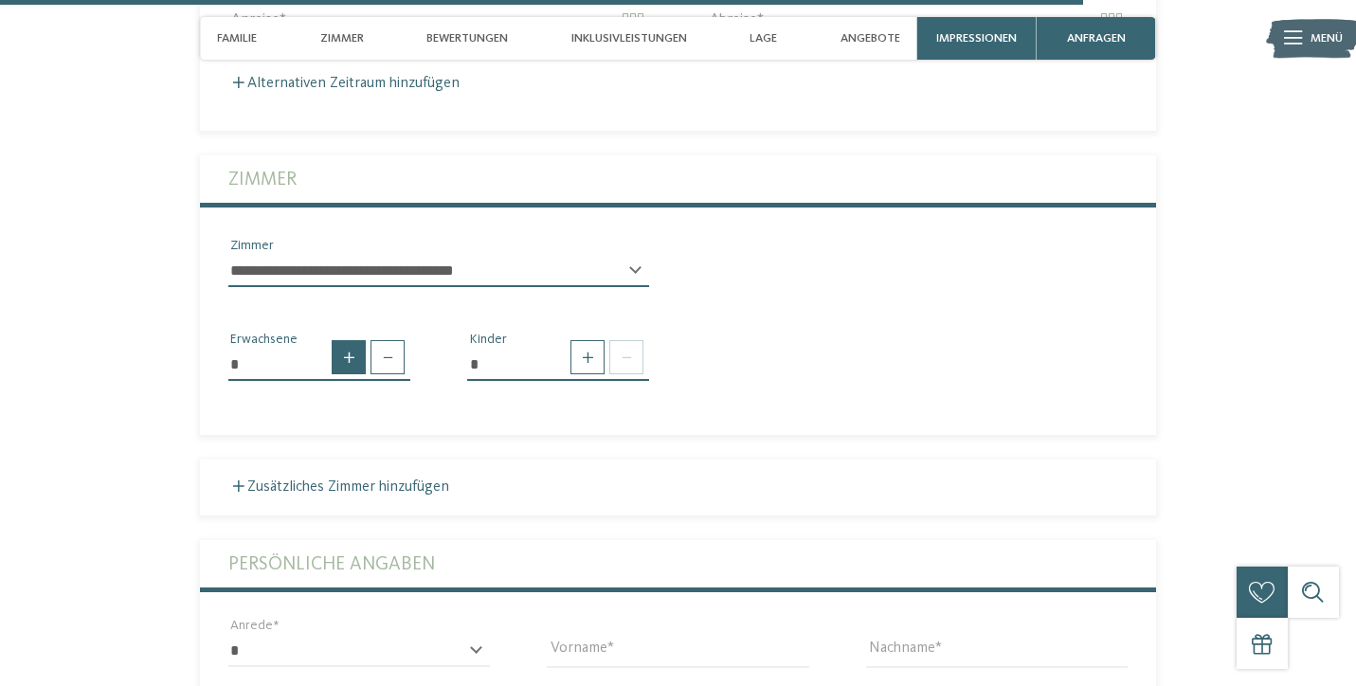
click at [344, 344] on span at bounding box center [349, 357] width 34 height 34
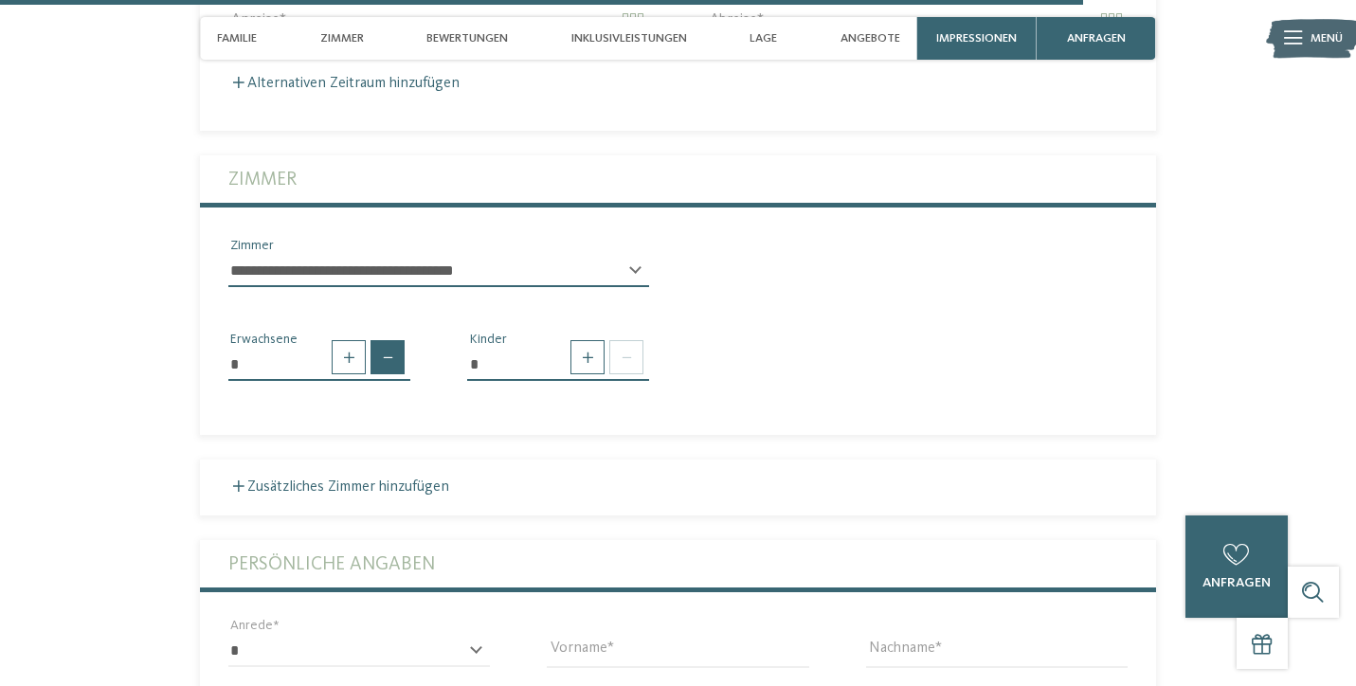
click at [388, 342] on span at bounding box center [387, 357] width 34 height 34
type input "*"
click at [586, 340] on span at bounding box center [587, 357] width 34 height 34
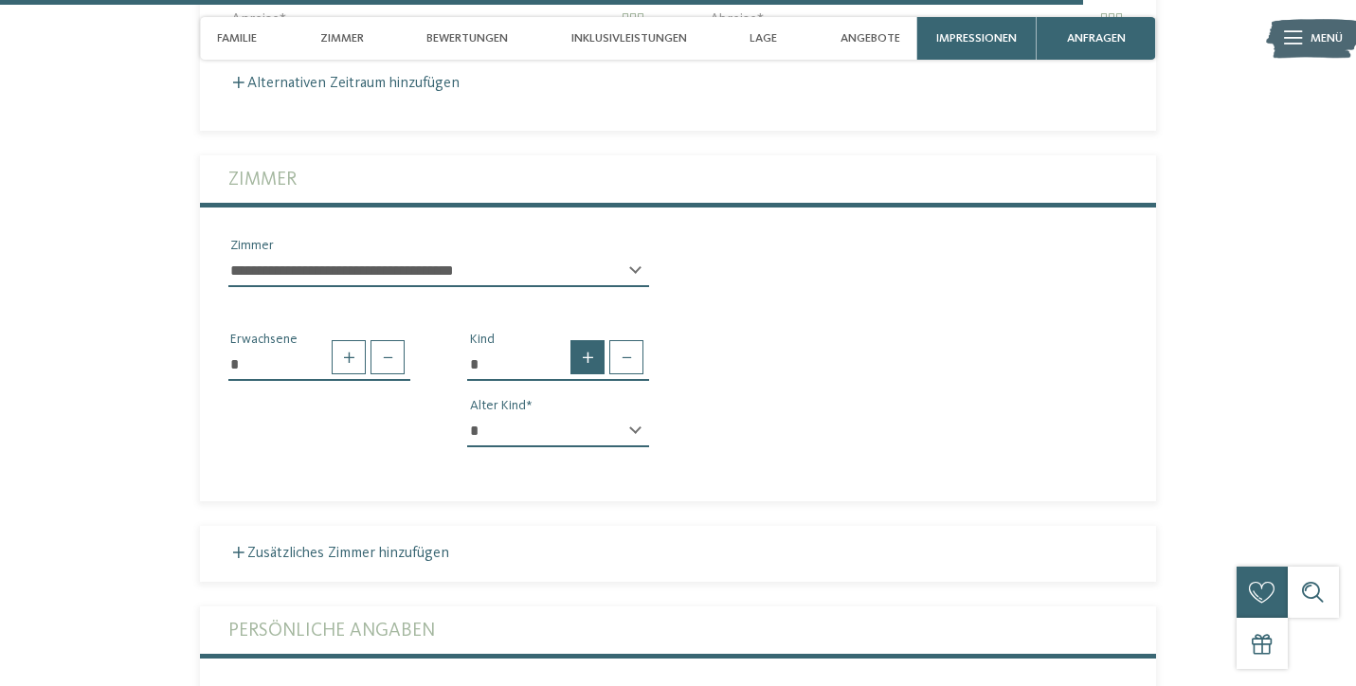
click at [586, 340] on span at bounding box center [587, 357] width 34 height 34
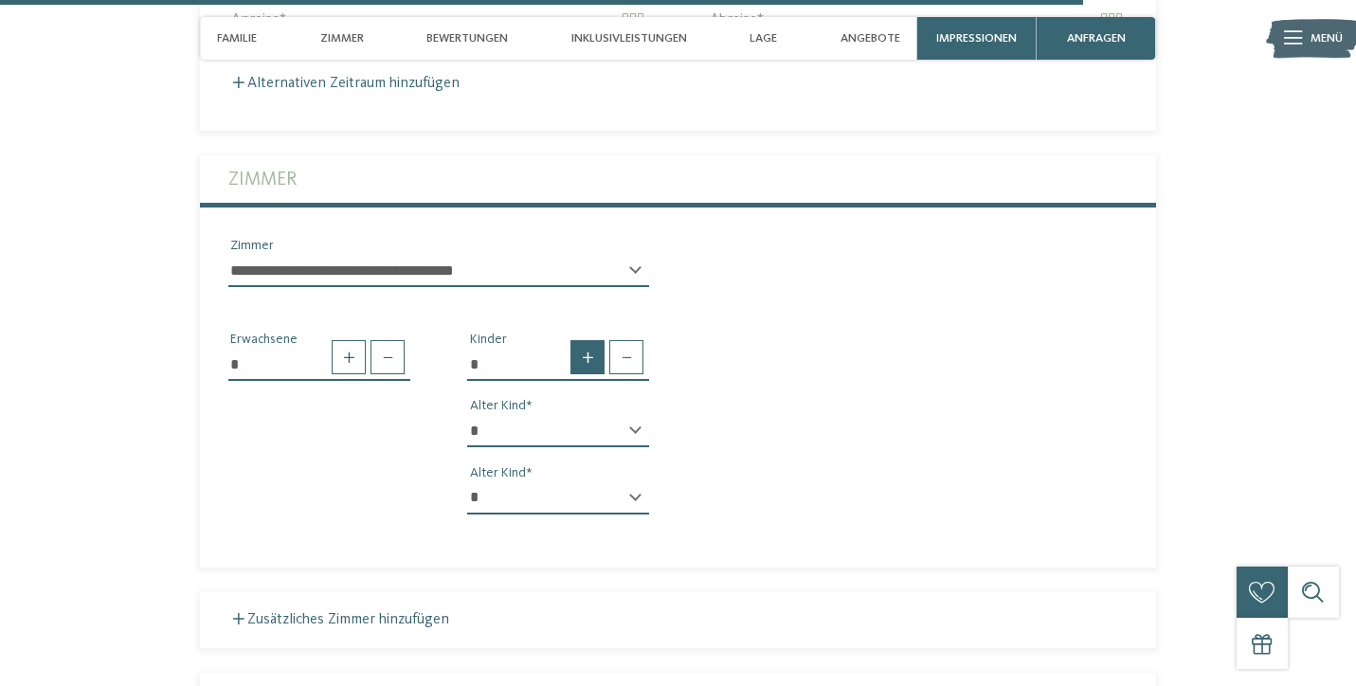
click at [583, 340] on span at bounding box center [587, 357] width 34 height 34
type input "*"
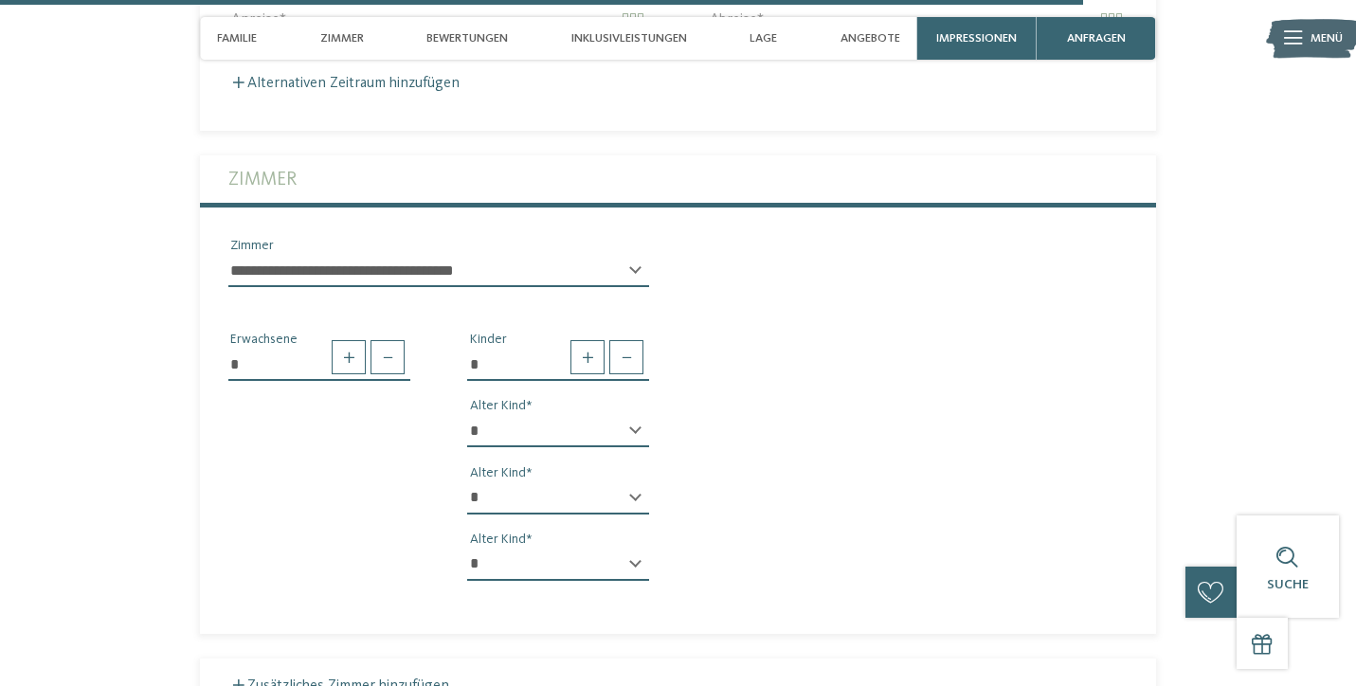
click at [635, 415] on div "* * * * * * * * * * * ** ** ** ** ** ** ** ** Alter Kind" at bounding box center [558, 438] width 182 height 47
click at [634, 415] on div "* * * * * * * * * * * ** ** ** ** ** ** ** ** Alter Kind" at bounding box center [558, 438] width 182 height 47
click at [632, 415] on div "* * * * * * * * * * * ** ** ** ** ** ** ** ** Alter Kind" at bounding box center [558, 438] width 182 height 47
click at [635, 482] on div "* * * * * * * * * * * ** ** ** ** ** ** ** ** Alter Kind" at bounding box center [558, 505] width 182 height 47
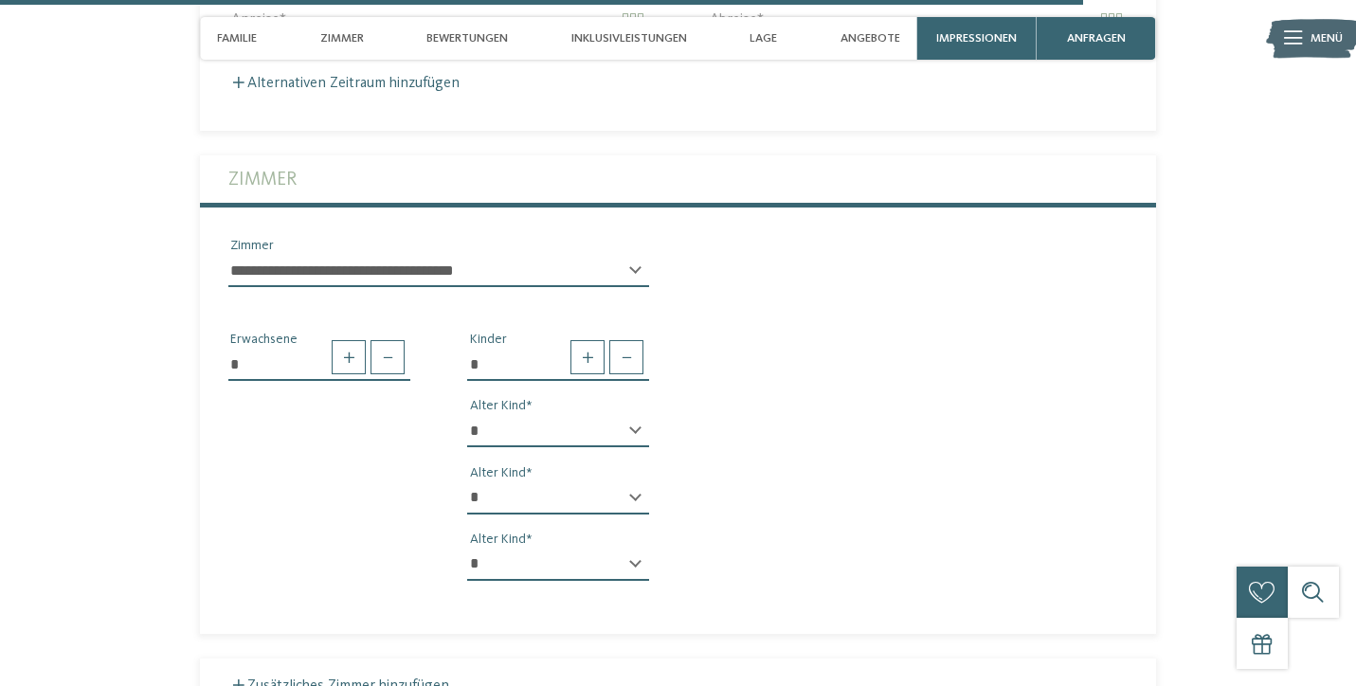
click at [633, 415] on div "* * * * * * * * * * * ** ** ** ** ** ** ** ** Alter Kind" at bounding box center [558, 438] width 182 height 47
click at [487, 386] on div "* Kinder * * * * * * * * * * * ** ** ** ** ** ** ** ** Alter Kind * * * * * * *…" at bounding box center [558, 462] width 239 height 265
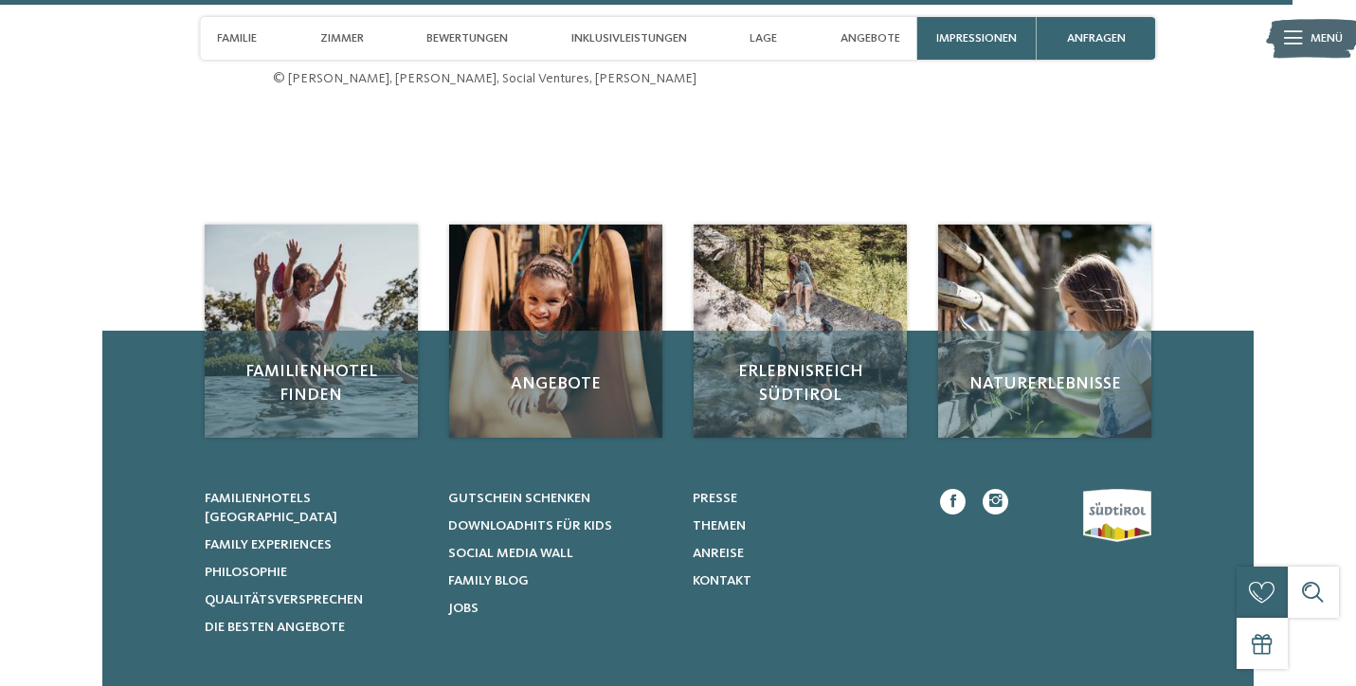
scroll to position [7013, 0]
